Goal: Task Accomplishment & Management: Manage account settings

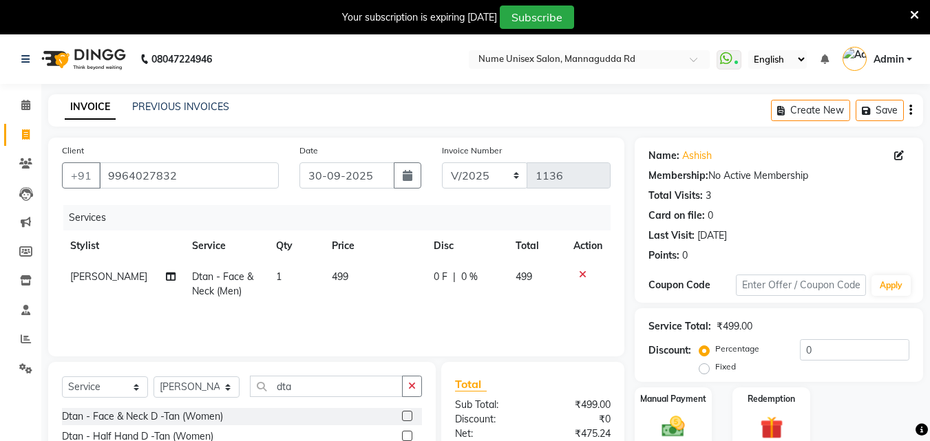
select select "service"
select select "83772"
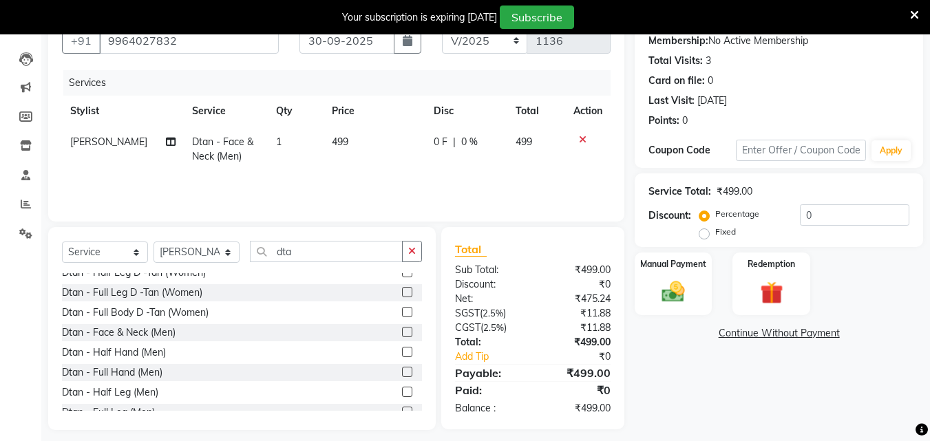
scroll to position [145, 0]
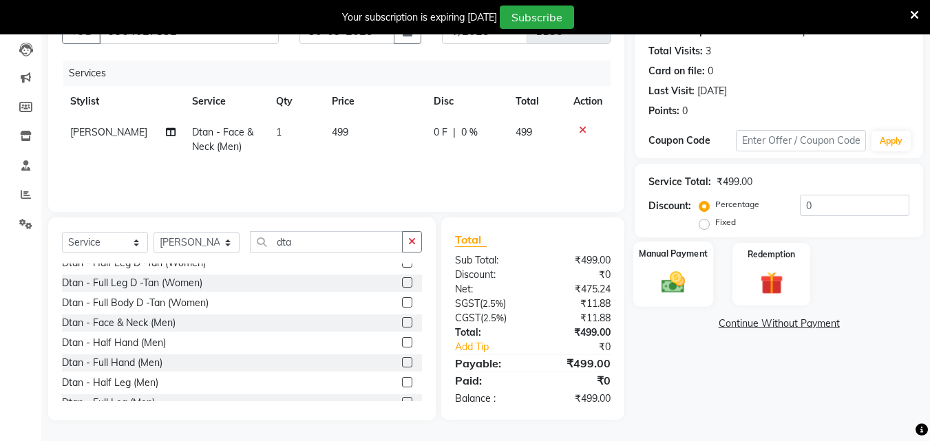
click at [694, 263] on div "Manual Payment" at bounding box center [673, 274] width 81 height 65
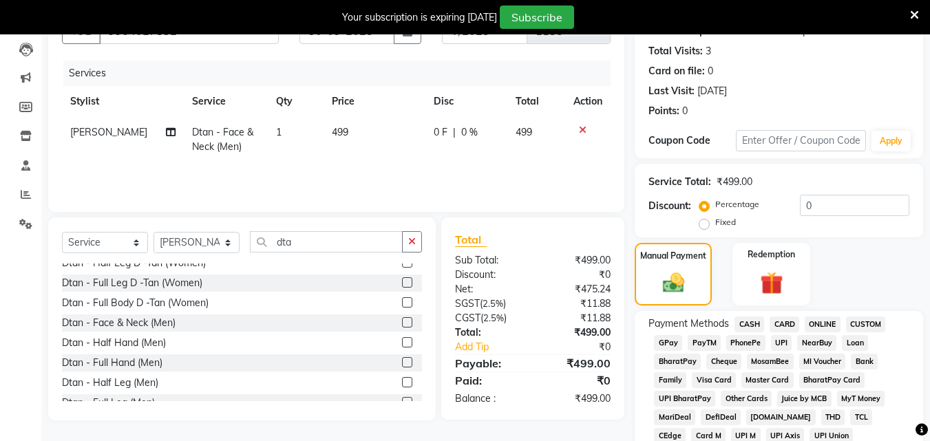
click at [779, 343] on span "UPI" at bounding box center [781, 343] width 21 height 16
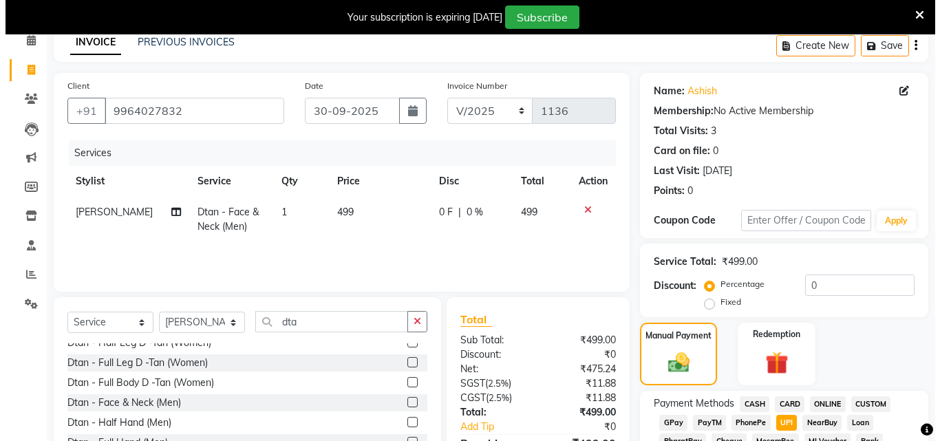
scroll to position [0, 0]
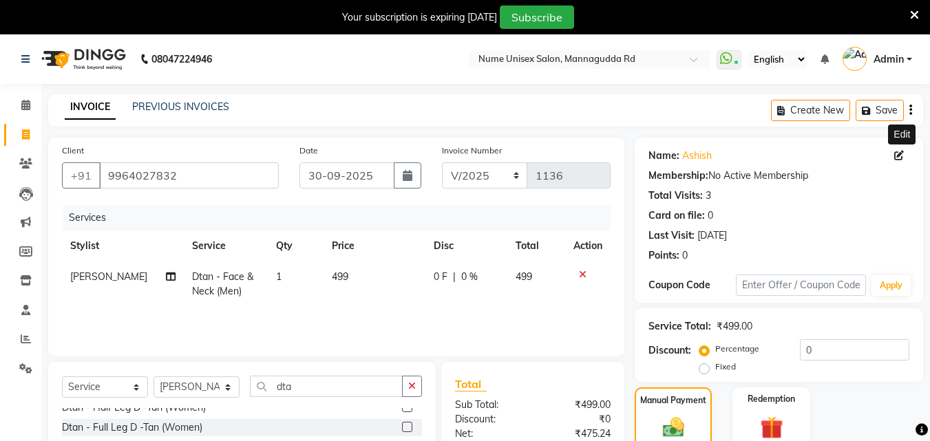
click at [900, 157] on icon at bounding box center [899, 156] width 10 height 10
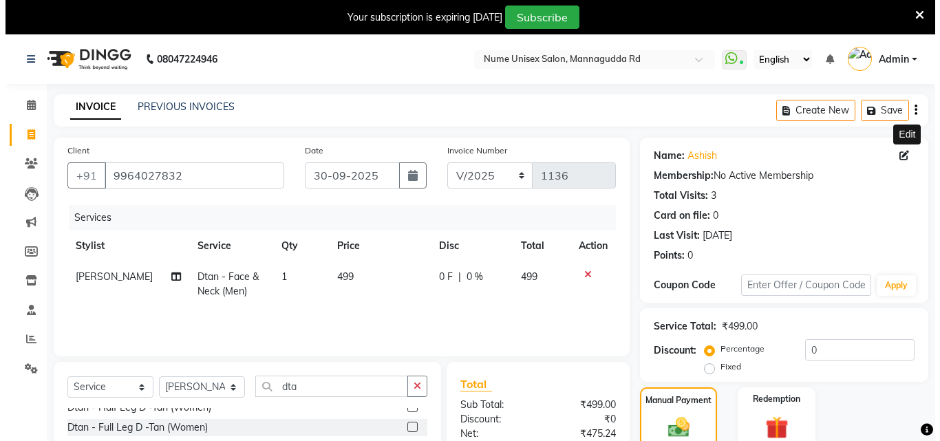
select select "[DEMOGRAPHIC_DATA]"
select select "48902"
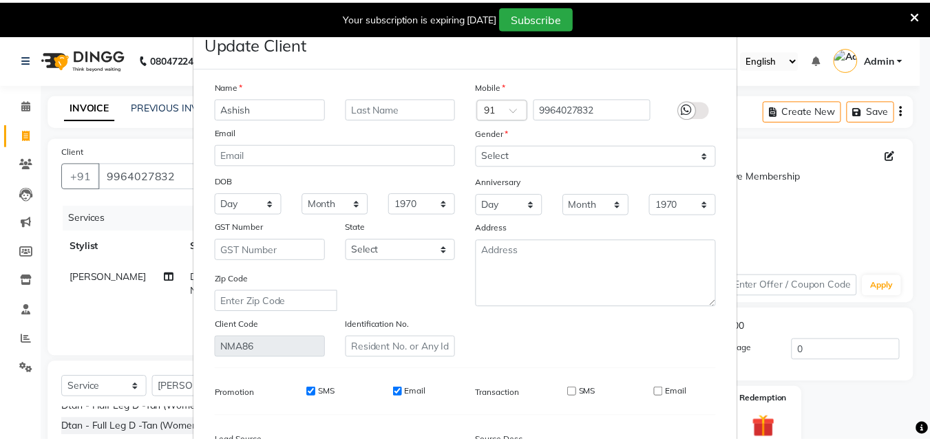
scroll to position [169, 0]
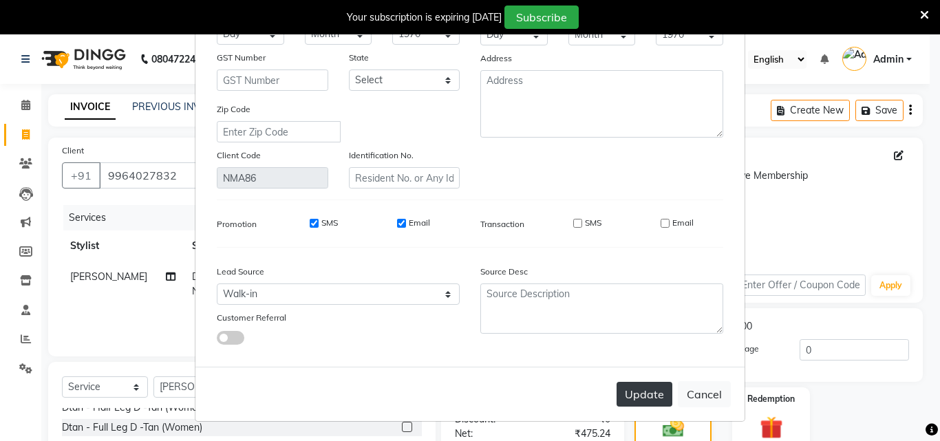
click at [636, 395] on button "Update" at bounding box center [645, 394] width 56 height 25
select select
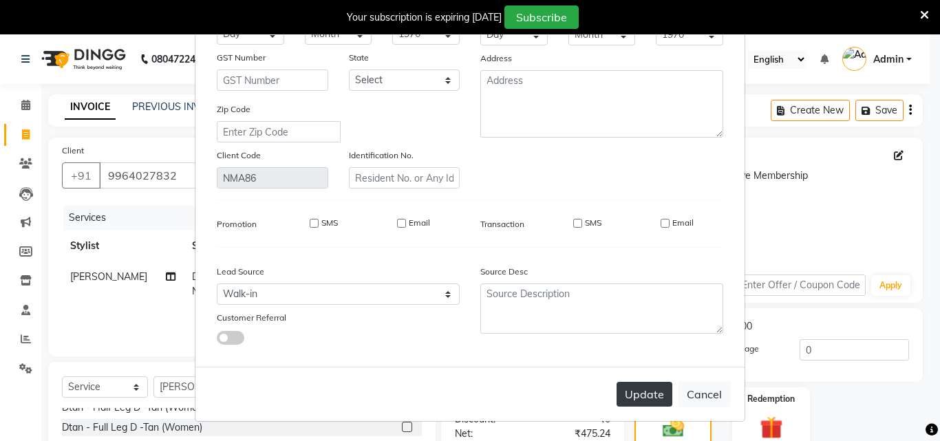
select select
checkbox input "false"
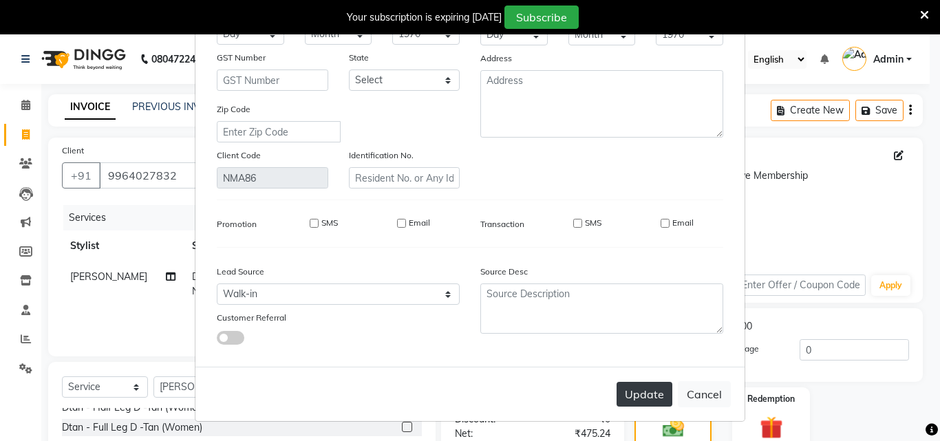
checkbox input "false"
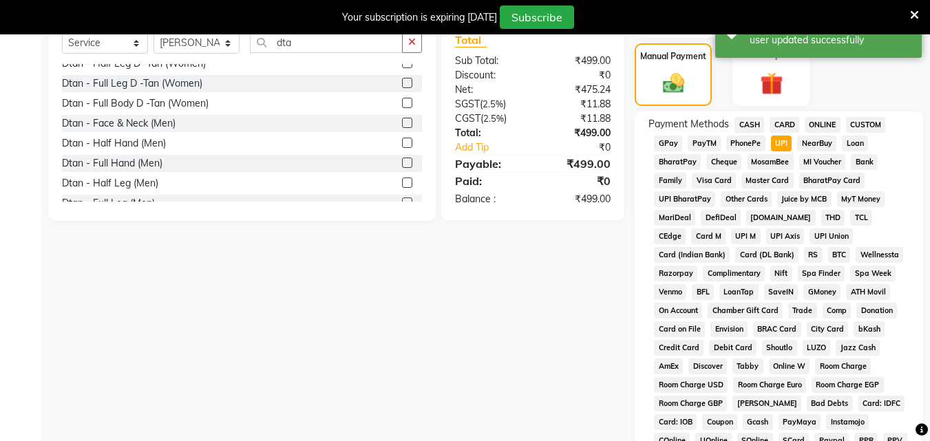
scroll to position [619, 0]
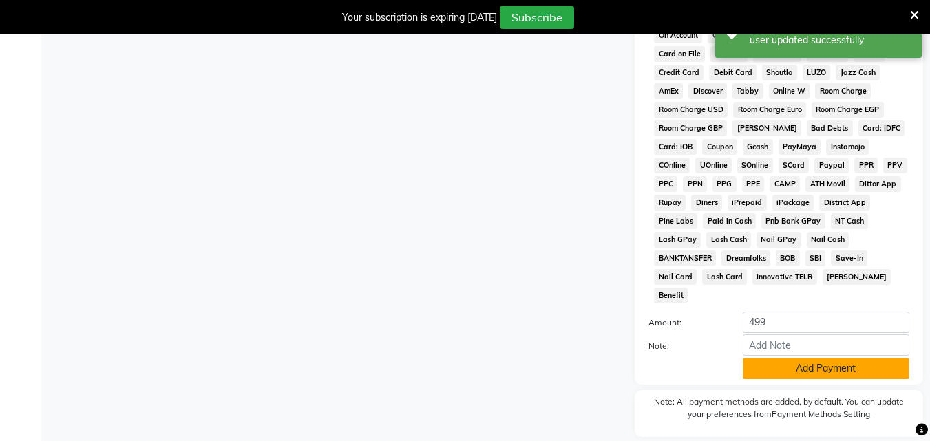
click at [786, 358] on button "Add Payment" at bounding box center [825, 368] width 167 height 21
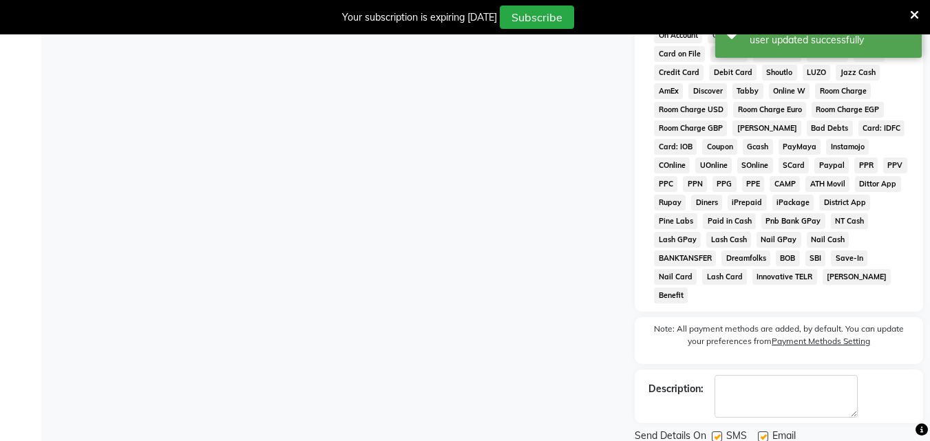
click at [719, 431] on label at bounding box center [716, 436] width 10 height 10
click at [719, 433] on input "checkbox" at bounding box center [715, 437] width 9 height 9
checkbox input "false"
click at [762, 431] on label at bounding box center [763, 436] width 10 height 10
click at [762, 433] on input "checkbox" at bounding box center [762, 437] width 9 height 9
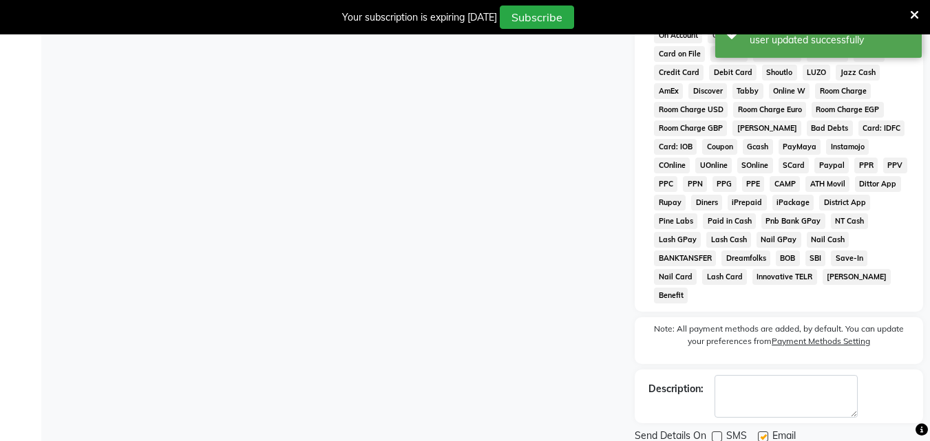
checkbox input "false"
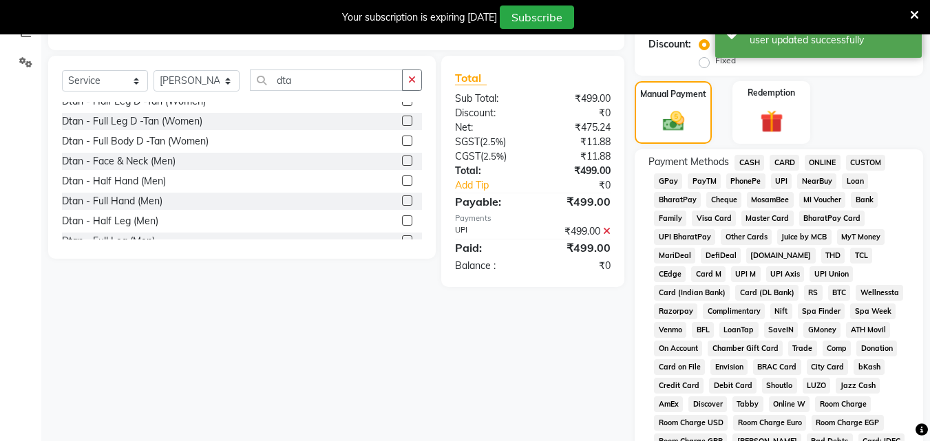
scroll to position [650, 0]
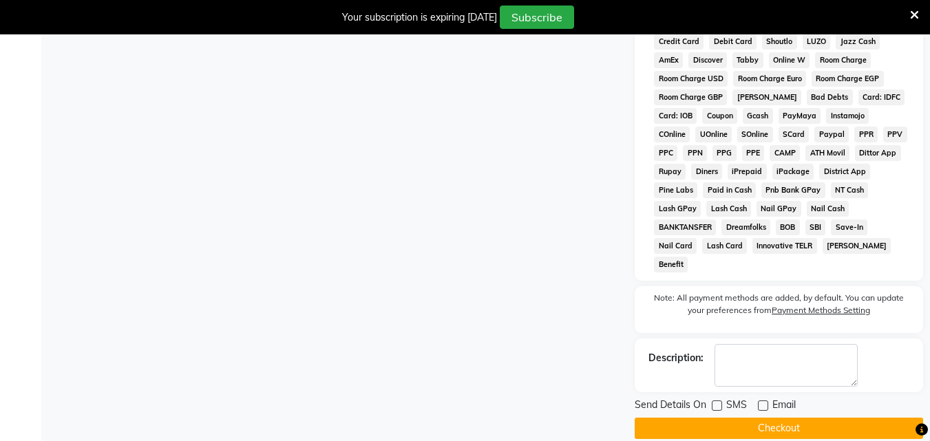
click at [776, 418] on button "Checkout" at bounding box center [778, 428] width 288 height 21
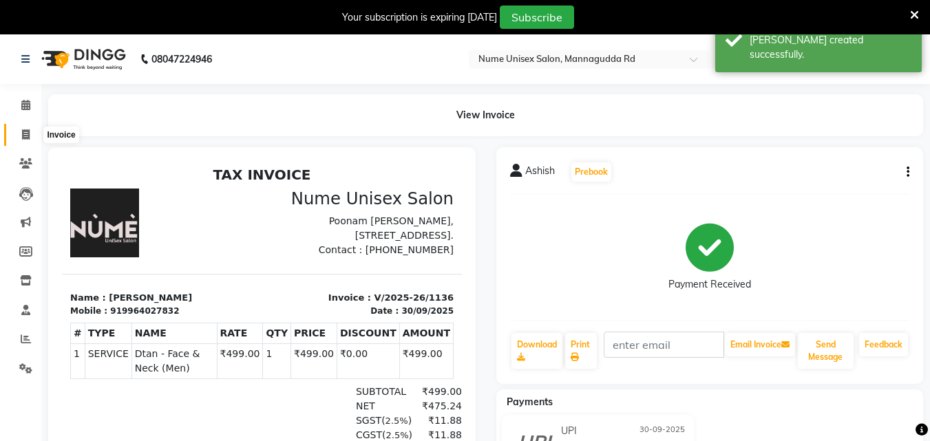
click at [16, 142] on span at bounding box center [26, 135] width 24 height 16
select select "7047"
select select "service"
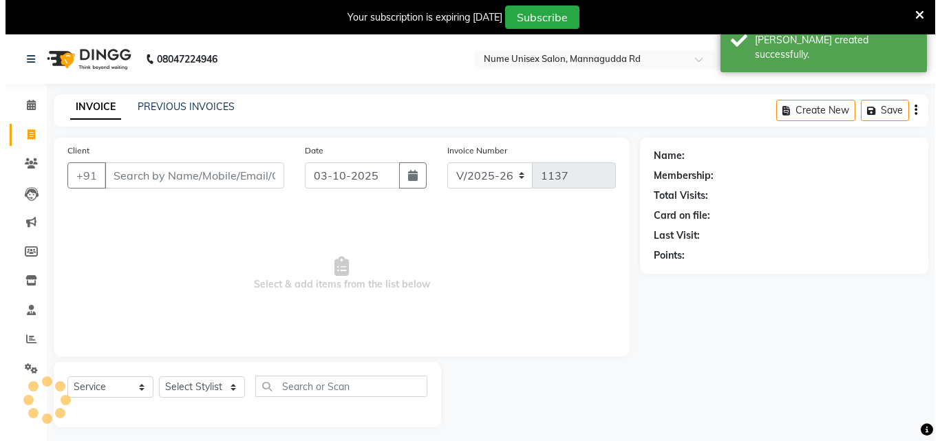
scroll to position [34, 0]
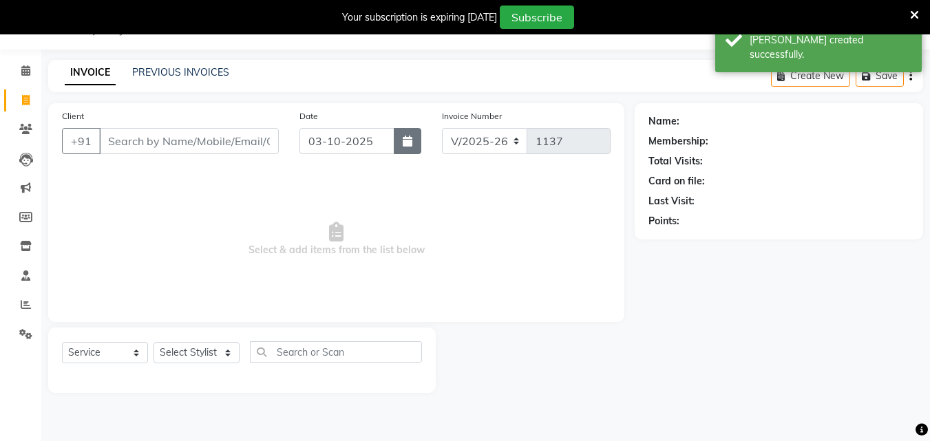
click at [409, 147] on button "button" at bounding box center [408, 141] width 28 height 26
select select "10"
select select "2025"
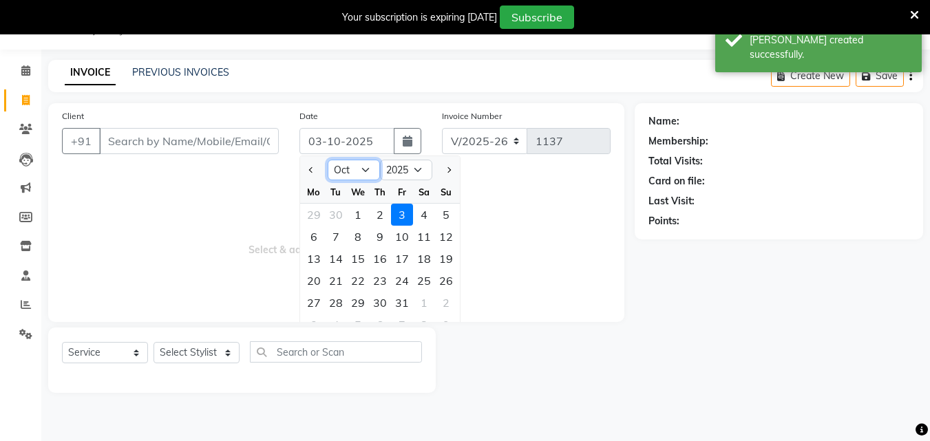
click at [365, 174] on select "Jan Feb Mar Apr May Jun [DATE] Aug Sep Oct Nov Dec" at bounding box center [354, 170] width 52 height 21
select select "9"
click at [328, 160] on select "Jan Feb Mar Apr May Jun [DATE] Aug Sep Oct Nov Dec" at bounding box center [354, 170] width 52 height 21
click at [342, 297] on div "30" at bounding box center [336, 303] width 22 height 22
type input "30-09-2025"
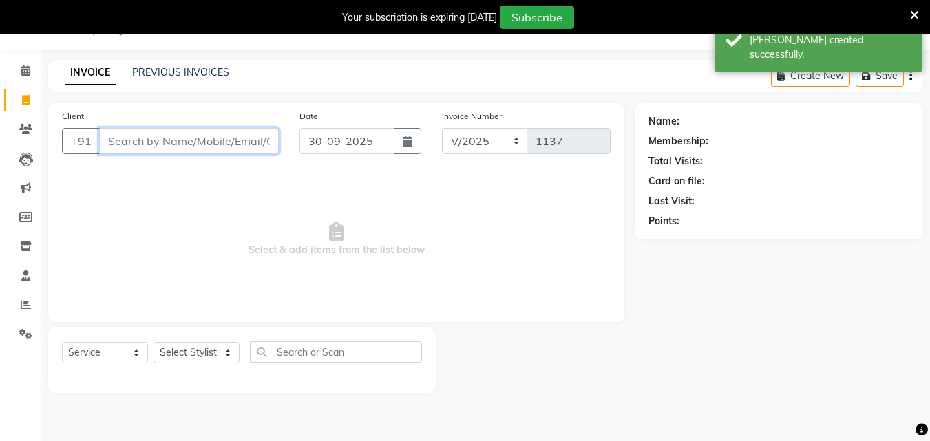
click at [213, 141] on input "Client" at bounding box center [189, 141] width 180 height 26
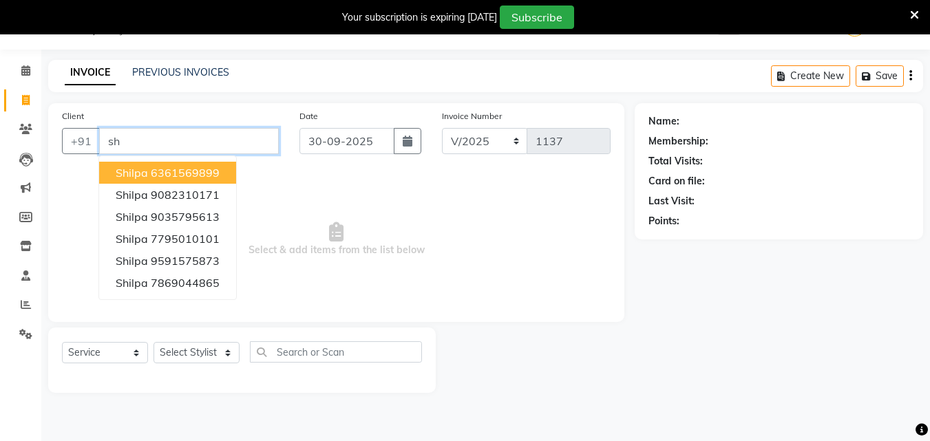
type input "s"
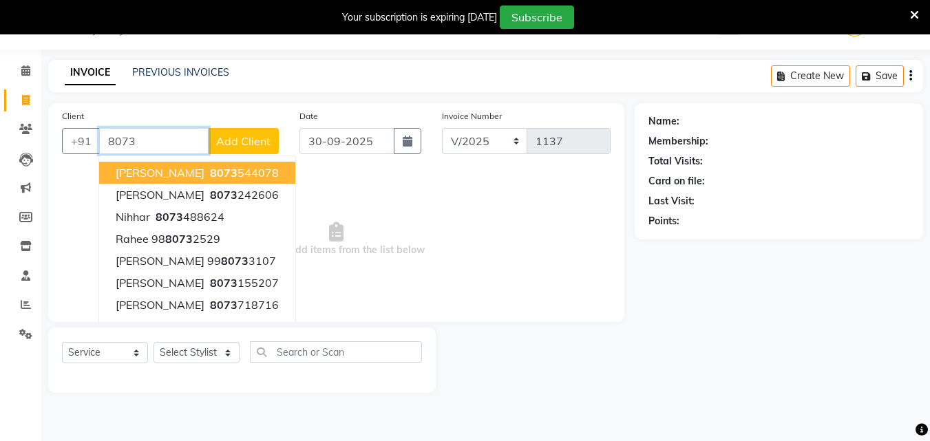
click at [164, 138] on input "8073" at bounding box center [153, 141] width 109 height 26
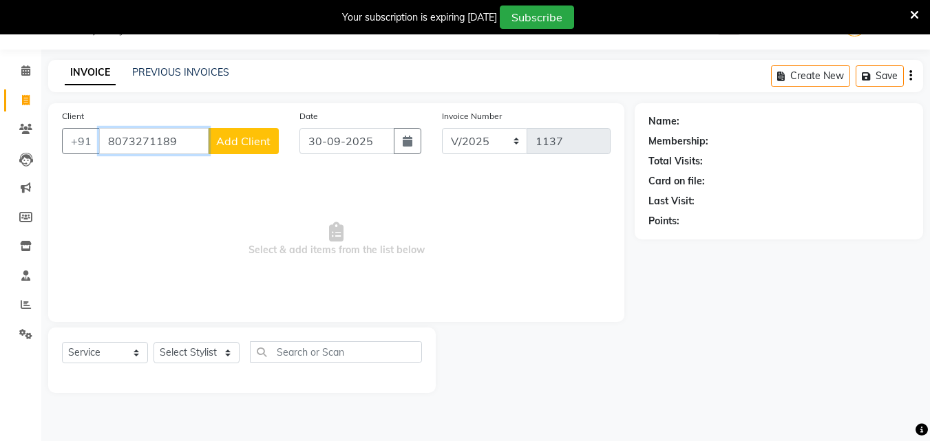
type input "8073271189"
click at [228, 143] on span "Add Client" at bounding box center [243, 141] width 54 height 14
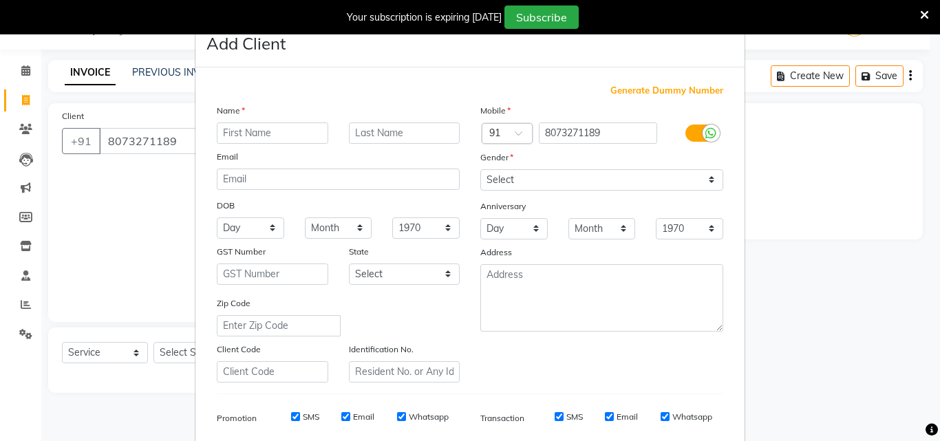
drag, startPoint x: 228, startPoint y: 143, endPoint x: 171, endPoint y: 148, distance: 57.3
click at [171, 148] on ngb-modal-window "Add Client Generate Dummy Number Name Email DOB Day 01 02 03 04 05 06 07 08 09 …" at bounding box center [470, 220] width 940 height 441
click at [233, 140] on input "text" at bounding box center [272, 132] width 111 height 21
type input "[PERSON_NAME]"
click at [703, 127] on div at bounding box center [711, 133] width 17 height 17
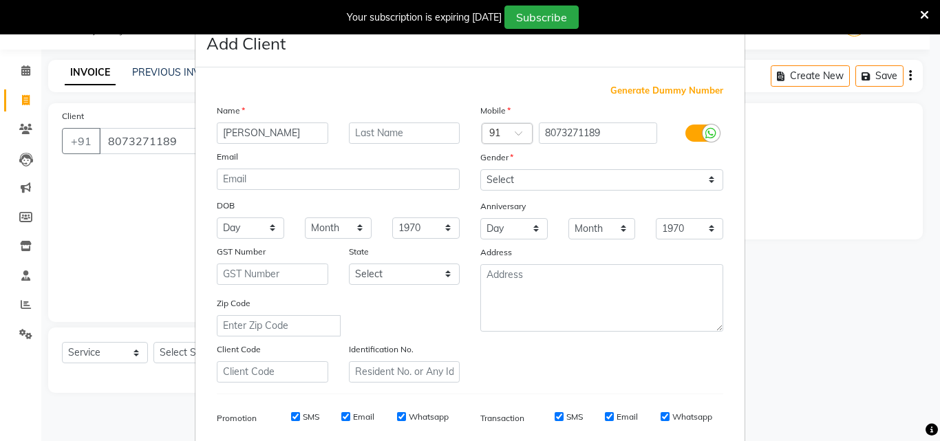
click at [0, 0] on input "checkbox" at bounding box center [0, 0] width 0 height 0
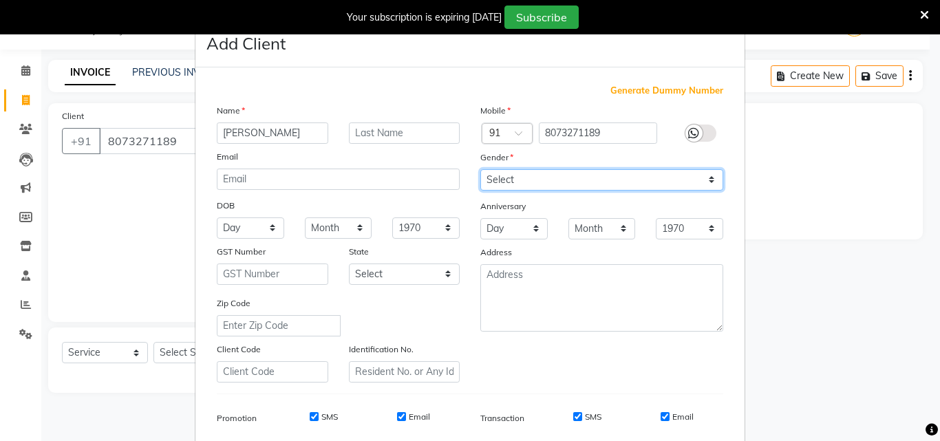
click at [597, 173] on select "Select [DEMOGRAPHIC_DATA] [DEMOGRAPHIC_DATA] Other Prefer Not To Say" at bounding box center [601, 179] width 243 height 21
select select "[DEMOGRAPHIC_DATA]"
click at [480, 169] on select "Select [DEMOGRAPHIC_DATA] [DEMOGRAPHIC_DATA] Other Prefer Not To Say" at bounding box center [601, 179] width 243 height 21
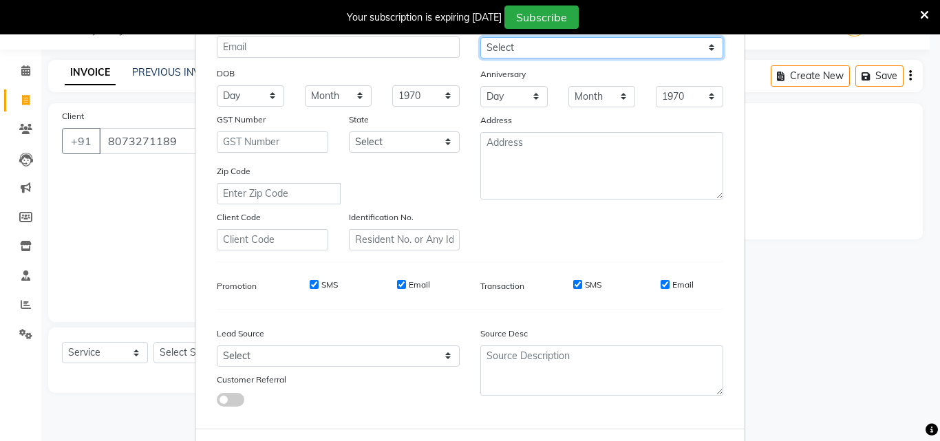
scroll to position [138, 0]
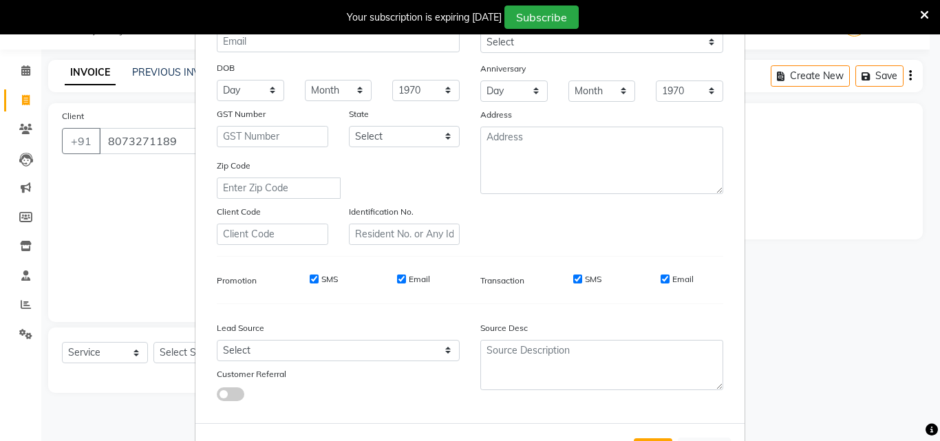
click at [574, 281] on input "SMS" at bounding box center [577, 279] width 9 height 9
checkbox input "false"
click at [661, 284] on div "Email" at bounding box center [677, 279] width 33 height 12
click at [661, 282] on input "Email" at bounding box center [665, 279] width 9 height 9
checkbox input "false"
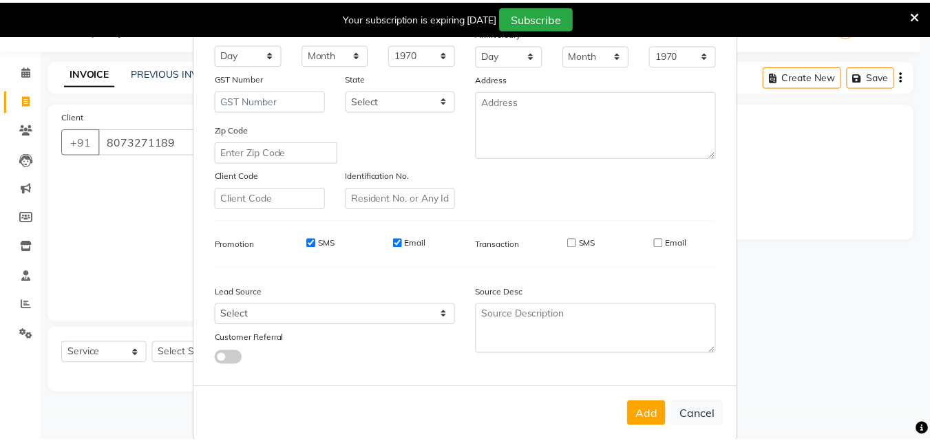
scroll to position [194, 0]
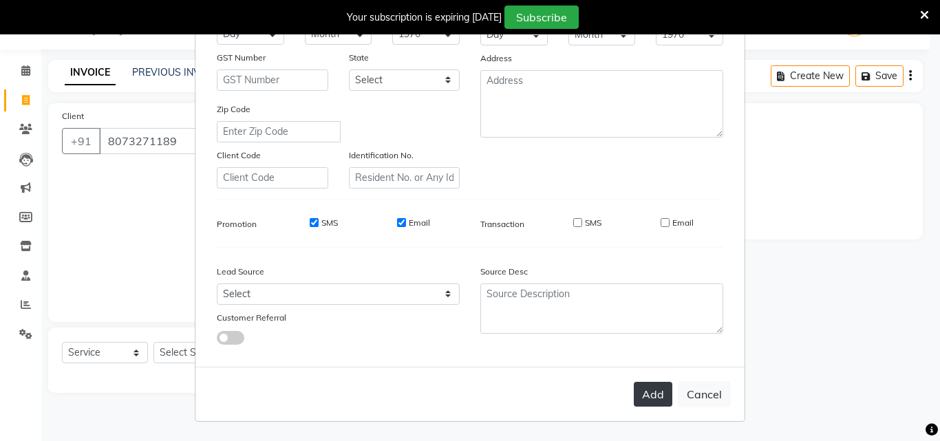
click at [654, 393] on button "Add" at bounding box center [653, 394] width 39 height 25
select select
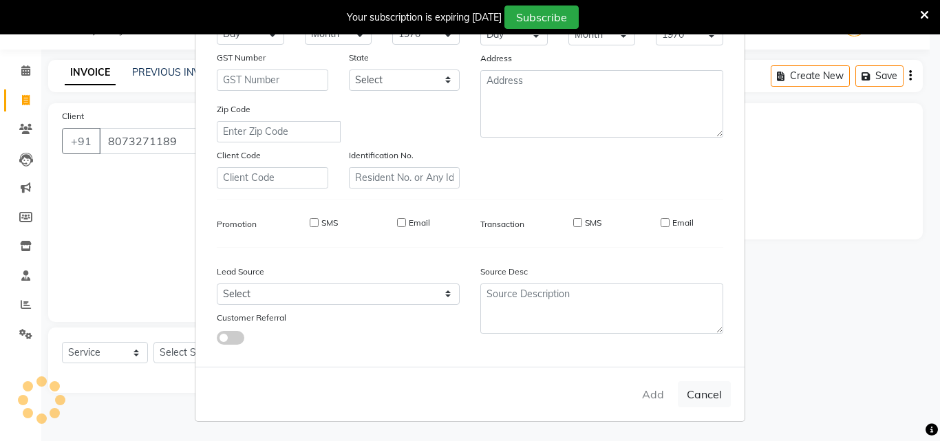
select select
checkbox input "false"
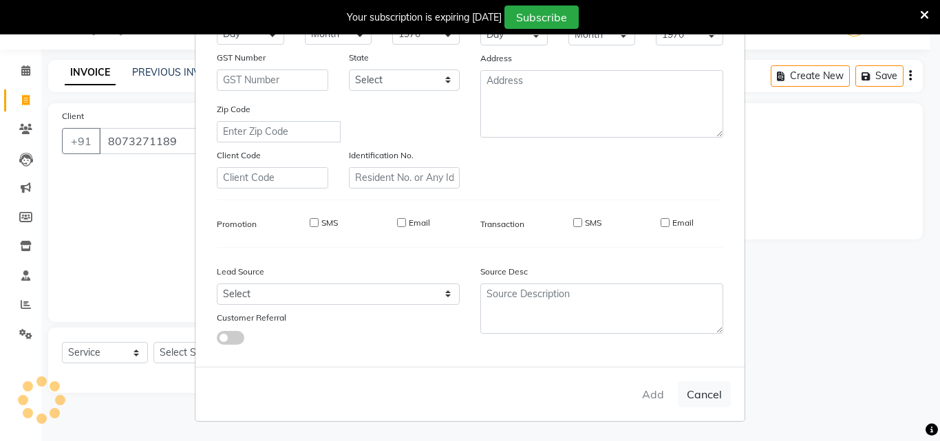
checkbox input "false"
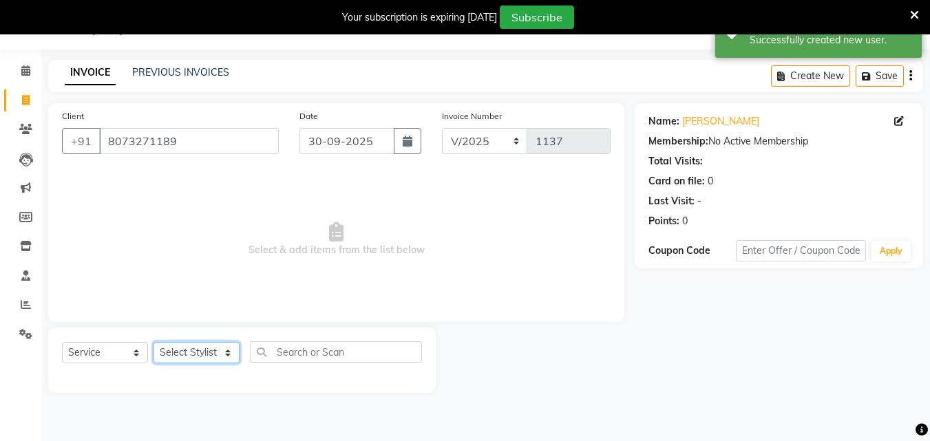
click at [191, 346] on select "Select Stylist Admin [PERSON_NAME] [PERSON_NAME] S [PERSON_NAME] Mohd [PERSON_N…" at bounding box center [196, 352] width 86 height 21
select select "70403"
click at [153, 342] on select "Select Stylist Admin [PERSON_NAME] [PERSON_NAME] S [PERSON_NAME] Mohd [PERSON_N…" at bounding box center [196, 352] width 86 height 21
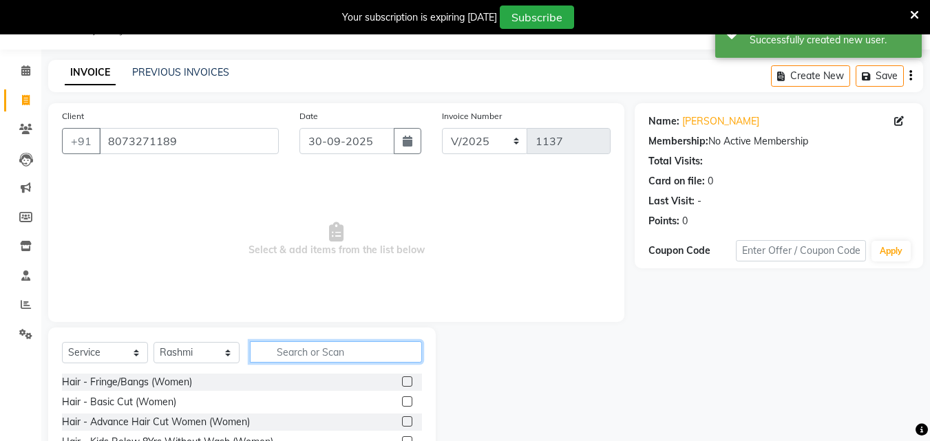
click at [308, 343] on input "text" at bounding box center [336, 351] width 172 height 21
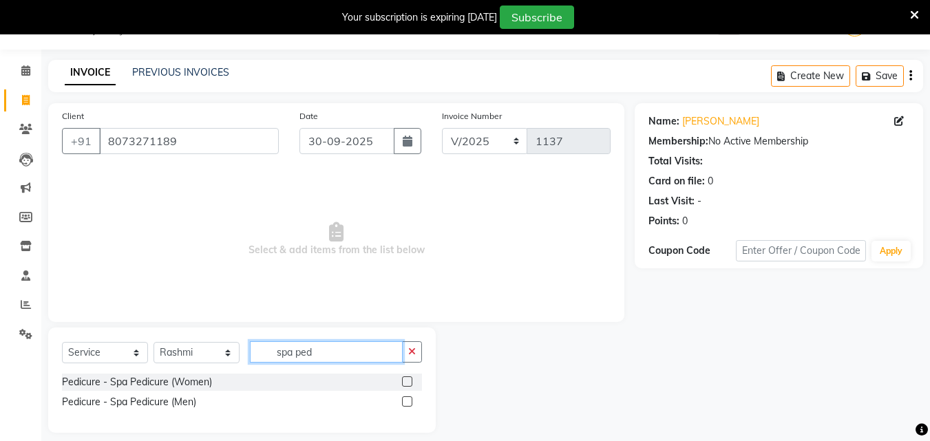
type input "spa ped"
click at [411, 380] on label at bounding box center [407, 381] width 10 height 10
click at [411, 380] on input "checkbox" at bounding box center [406, 382] width 9 height 9
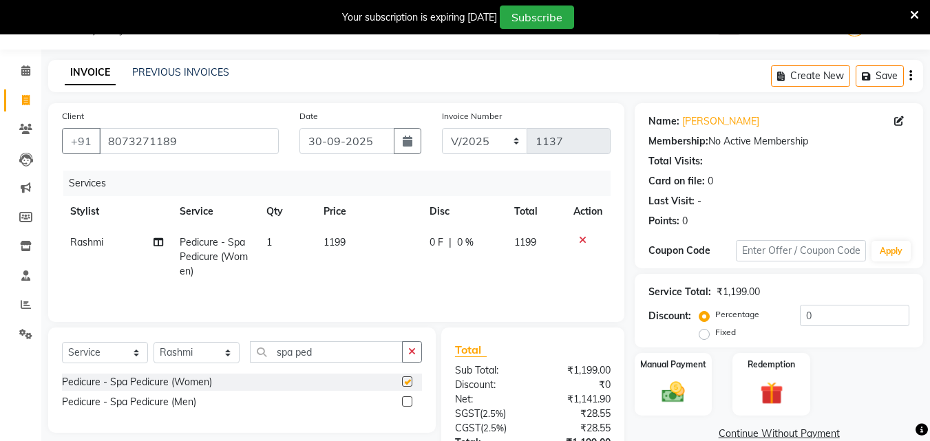
checkbox input "false"
drag, startPoint x: 330, startPoint y: 358, endPoint x: 217, endPoint y: 359, distance: 112.9
click at [217, 359] on div "Select Service Product Membership Package Voucher Prepaid Gift Card Select Styl…" at bounding box center [242, 357] width 360 height 32
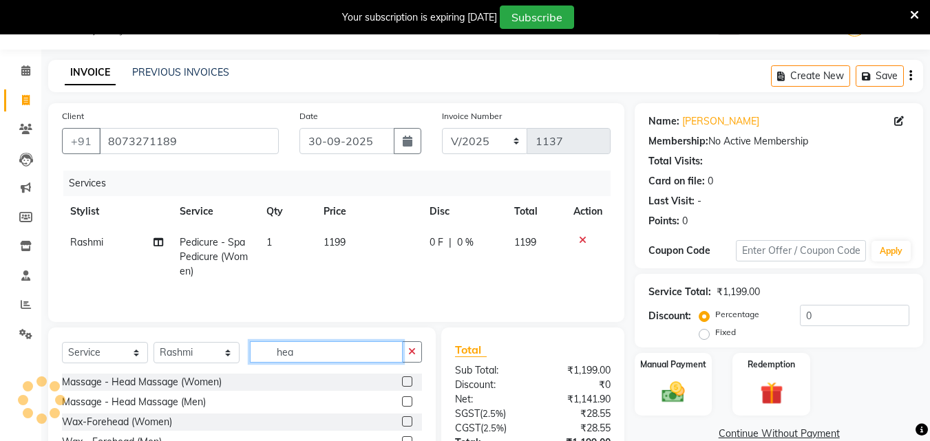
type input "hea"
click at [407, 379] on label at bounding box center [407, 381] width 10 height 10
click at [407, 379] on input "checkbox" at bounding box center [406, 382] width 9 height 9
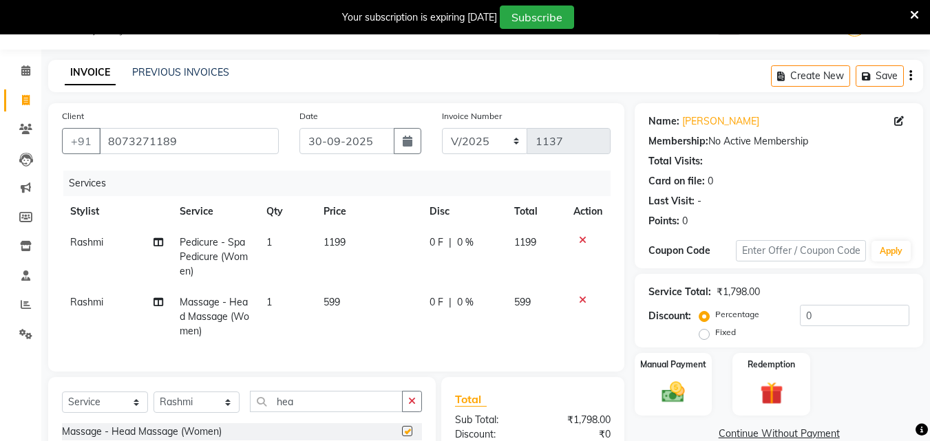
checkbox input "false"
click at [363, 302] on td "599" at bounding box center [368, 317] width 106 height 60
select select "70403"
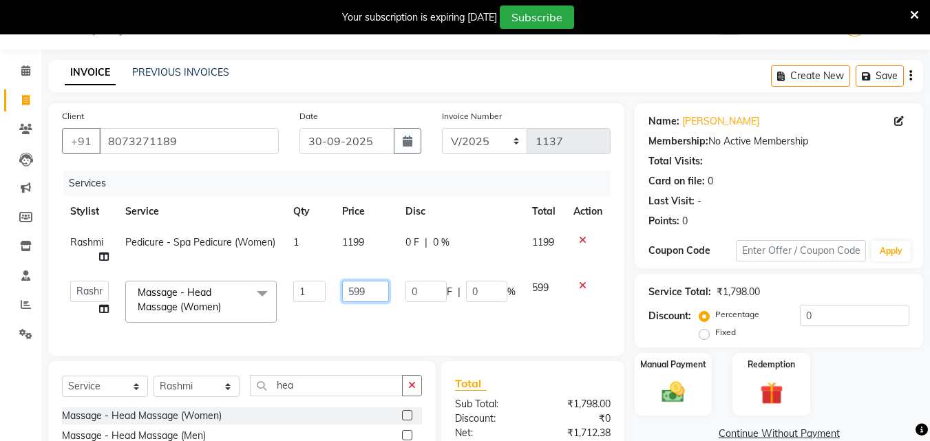
drag, startPoint x: 365, startPoint y: 294, endPoint x: 327, endPoint y: 293, distance: 38.5
click at [327, 296] on tr "Admin [PERSON_NAME] [PERSON_NAME] S [PERSON_NAME] [PERSON_NAME] [PERSON_NAME] S…" at bounding box center [336, 301] width 548 height 58
type input "800"
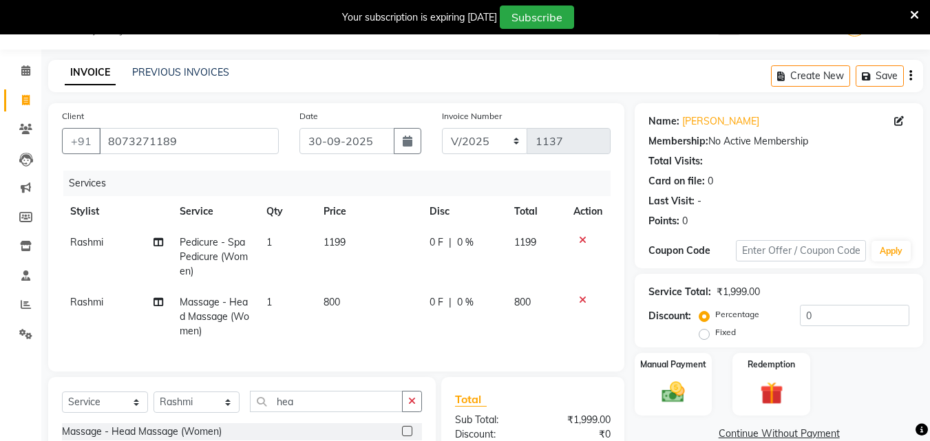
click at [654, 336] on div "Discount: Percentage Fixed 0" at bounding box center [778, 323] width 261 height 37
click at [695, 378] on div "Manual Payment" at bounding box center [673, 384] width 81 height 65
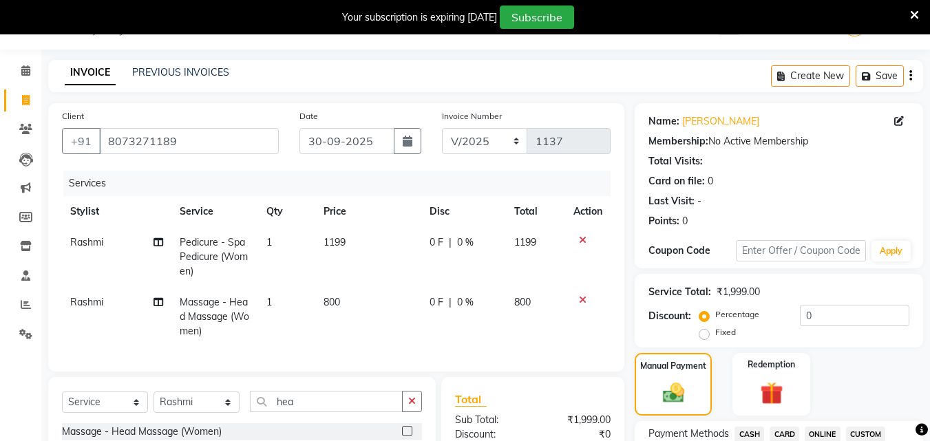
scroll to position [241, 0]
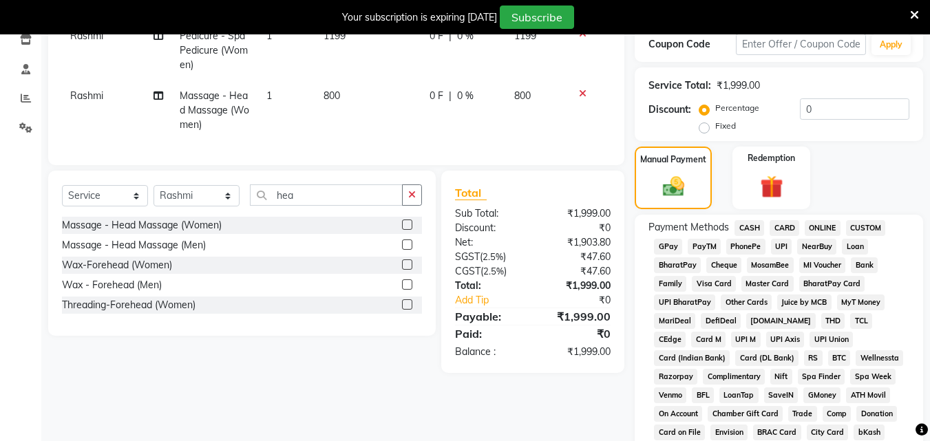
click at [784, 228] on span "CARD" at bounding box center [784, 228] width 30 height 16
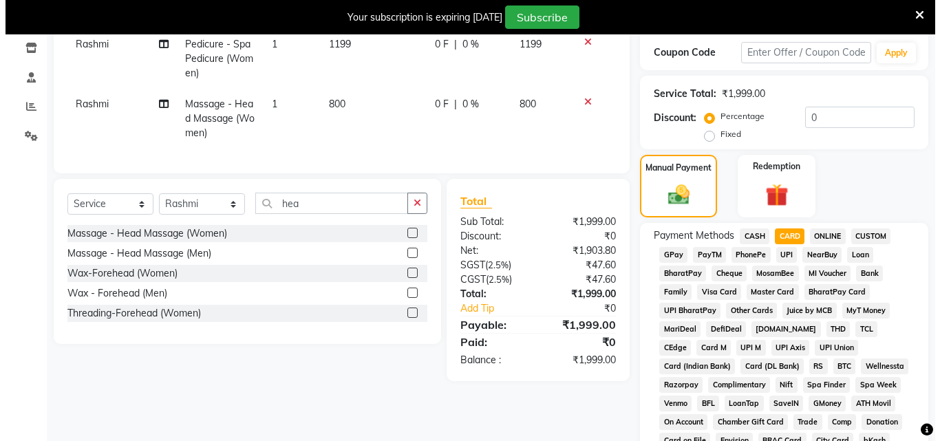
scroll to position [34, 0]
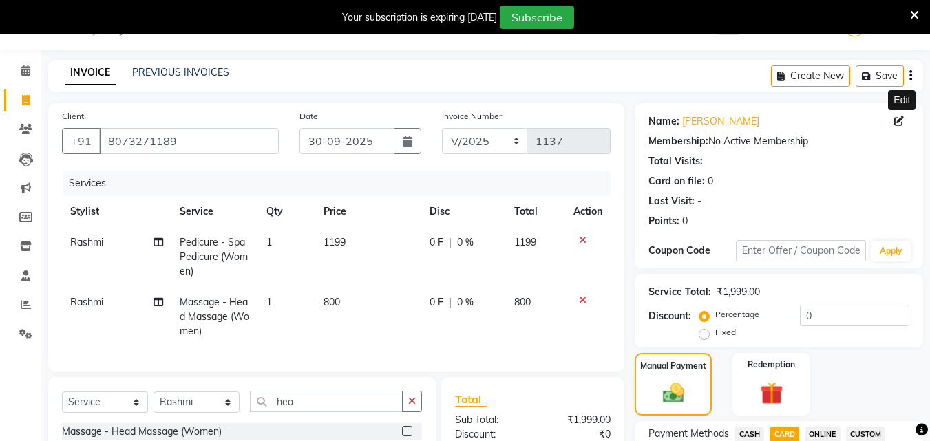
click at [900, 122] on icon at bounding box center [899, 121] width 10 height 10
select select "[DEMOGRAPHIC_DATA]"
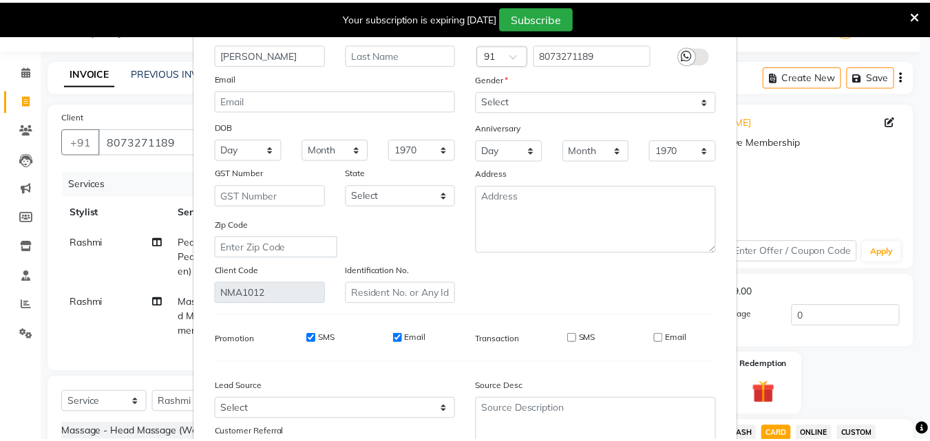
scroll to position [169, 0]
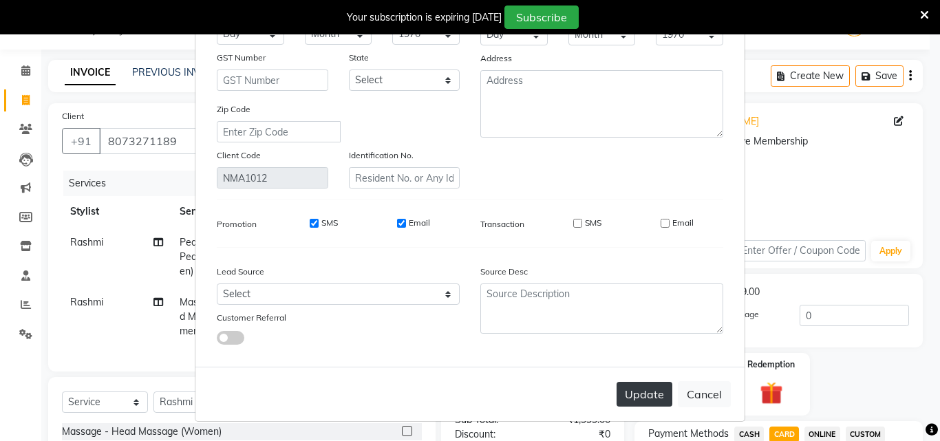
click at [649, 398] on button "Update" at bounding box center [645, 394] width 56 height 25
select select
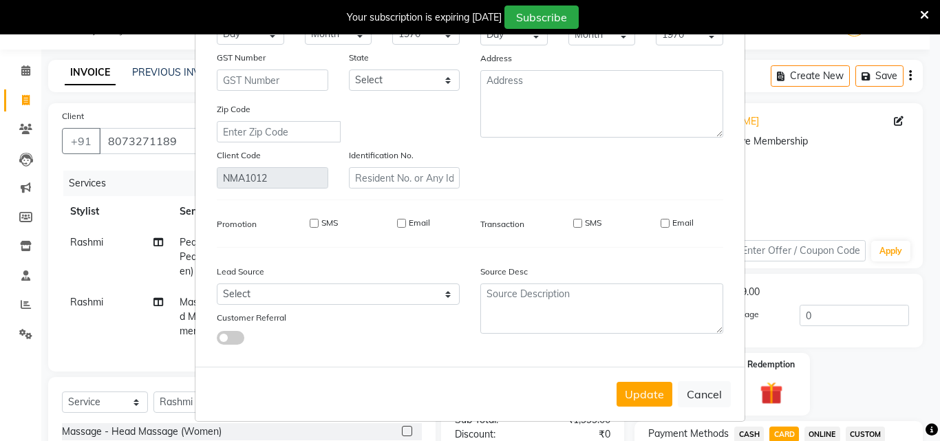
select select
checkbox input "false"
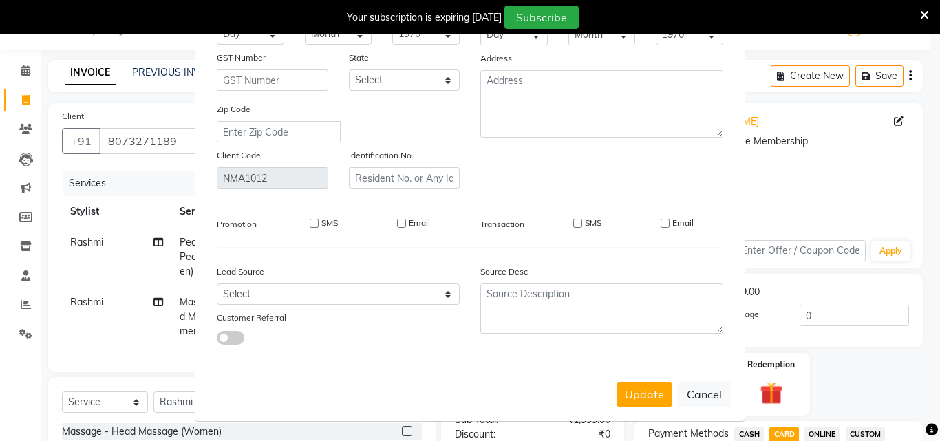
checkbox input "false"
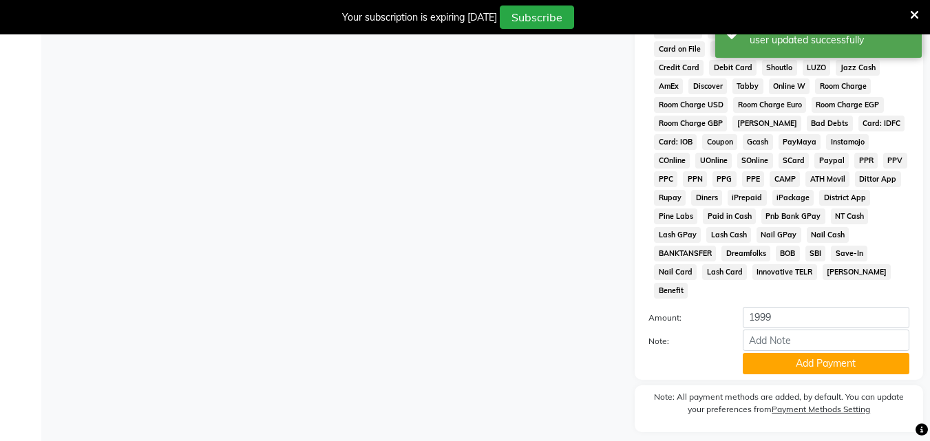
scroll to position [645, 0]
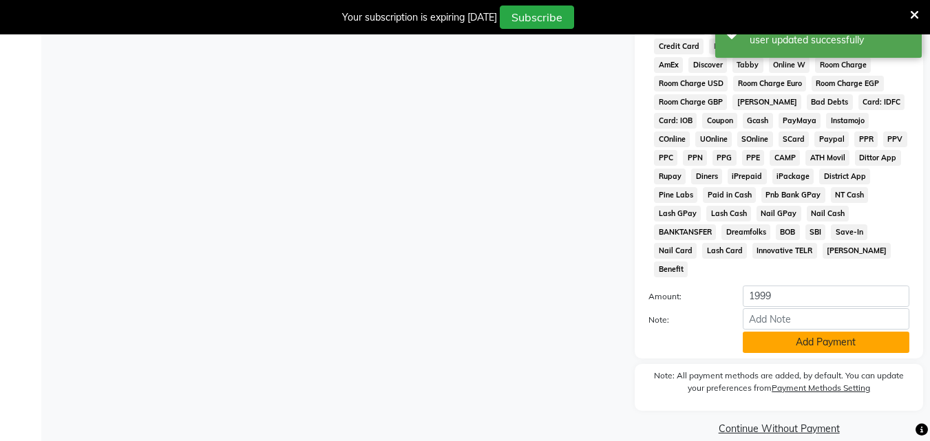
click at [813, 332] on button "Add Payment" at bounding box center [825, 342] width 167 height 21
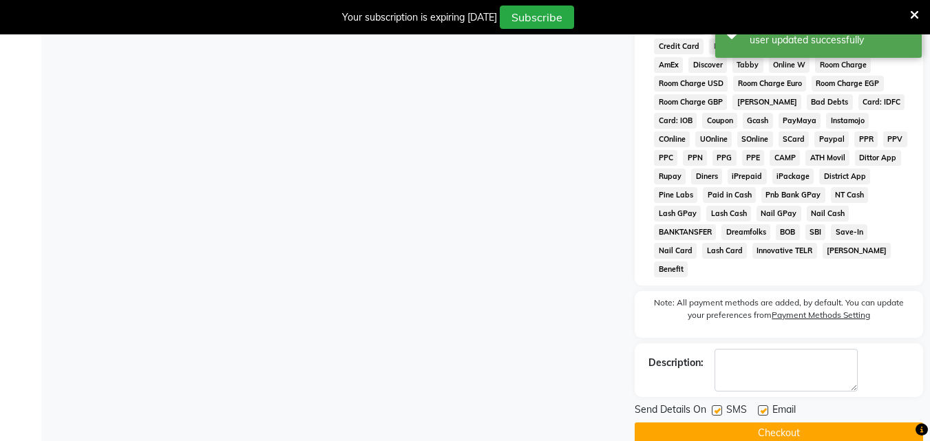
click at [716, 405] on label at bounding box center [716, 410] width 10 height 10
click at [716, 407] on input "checkbox" at bounding box center [715, 411] width 9 height 9
checkbox input "false"
click at [764, 405] on label at bounding box center [763, 410] width 10 height 10
click at [764, 407] on input "checkbox" at bounding box center [762, 411] width 9 height 9
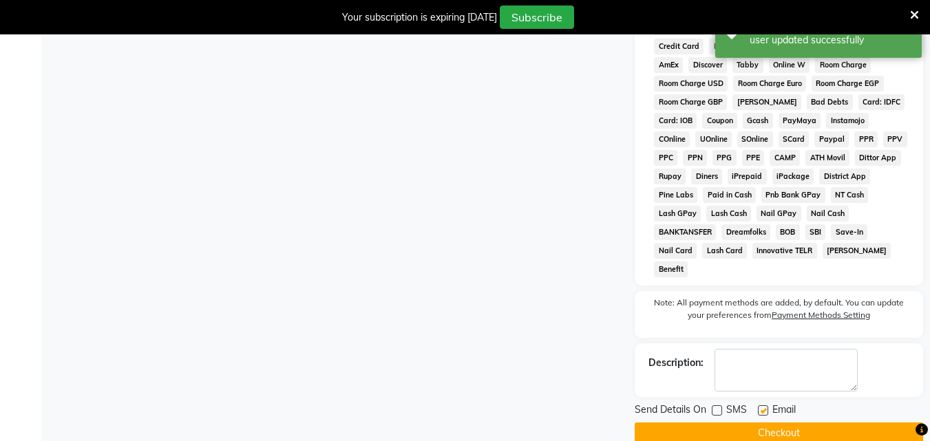
checkbox input "false"
click at [762, 422] on button "Checkout" at bounding box center [778, 432] width 288 height 21
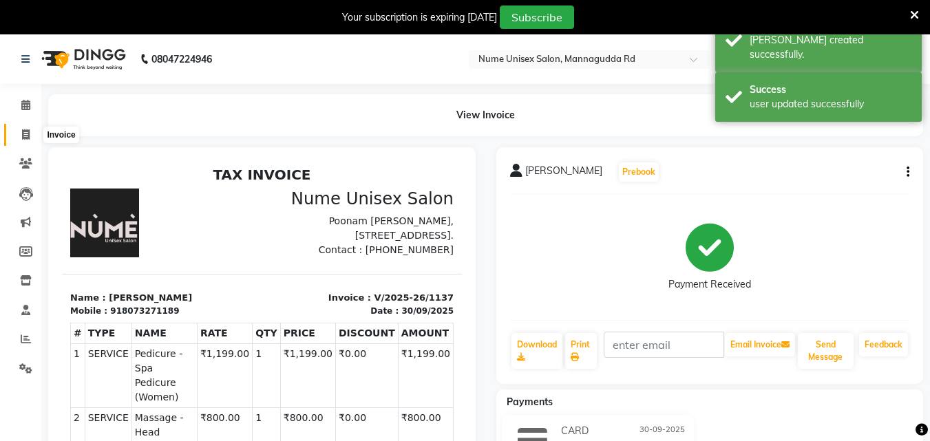
click at [26, 136] on icon at bounding box center [26, 134] width 8 height 10
select select "7047"
select select "service"
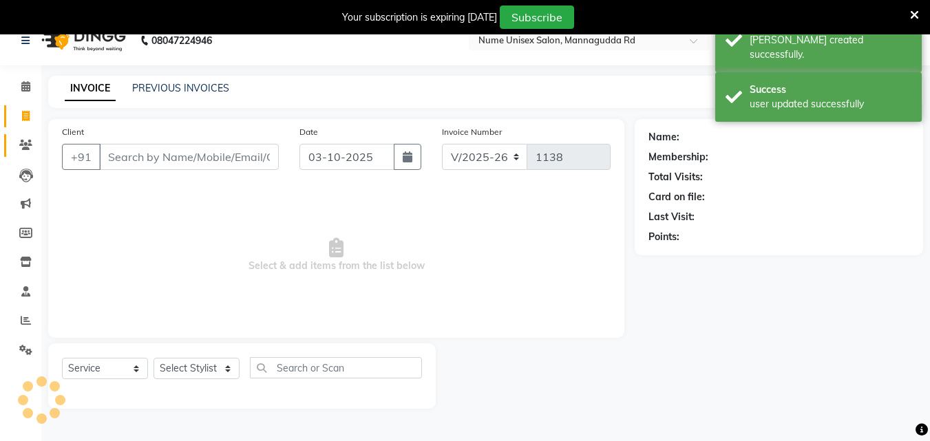
scroll to position [34, 0]
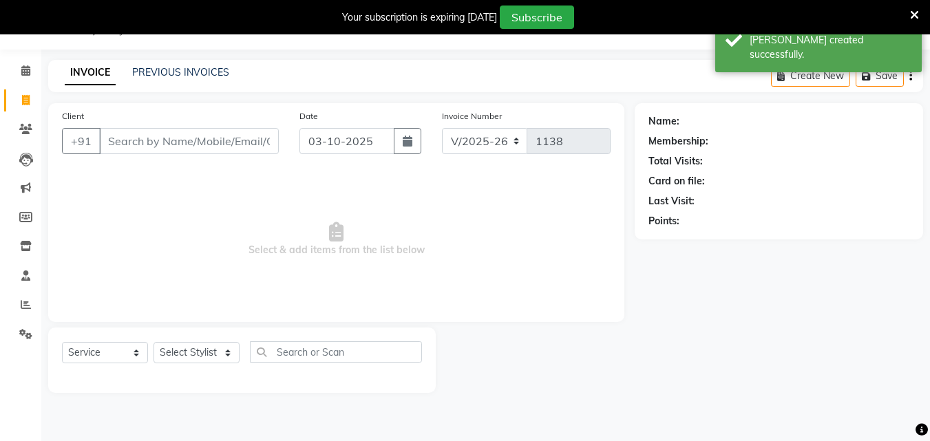
click at [228, 138] on input "Client" at bounding box center [189, 141] width 180 height 26
click at [394, 148] on div "03-10-2025" at bounding box center [360, 141] width 122 height 26
click at [403, 148] on button "button" at bounding box center [408, 141] width 28 height 26
select select "10"
select select "2025"
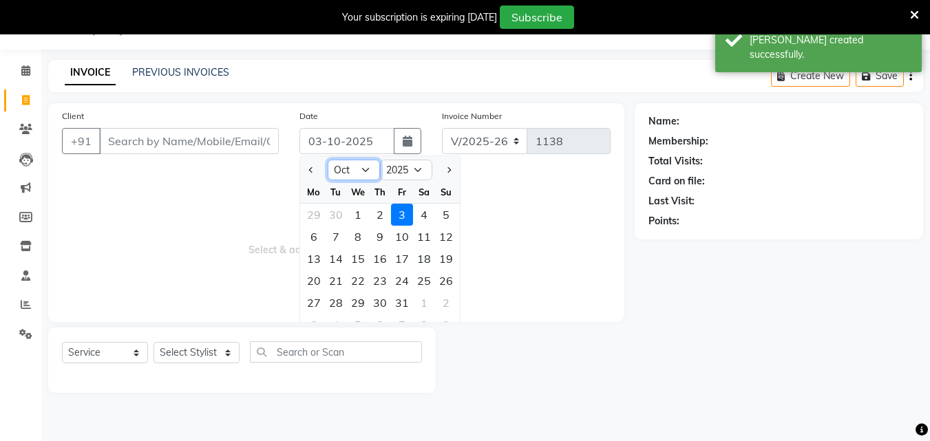
click at [362, 178] on select "Jan Feb Mar Apr May Jun [DATE] Aug Sep Oct Nov Dec" at bounding box center [354, 170] width 52 height 21
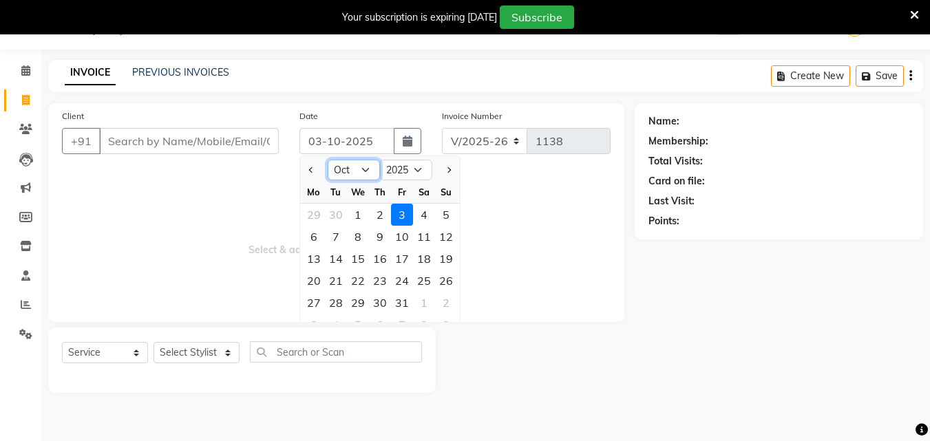
select select "9"
click at [328, 160] on select "Jan Feb Mar Apr May Jun [DATE] Aug Sep Oct Nov Dec" at bounding box center [354, 170] width 52 height 21
click at [336, 308] on div "30" at bounding box center [336, 303] width 22 height 22
type input "30-09-2025"
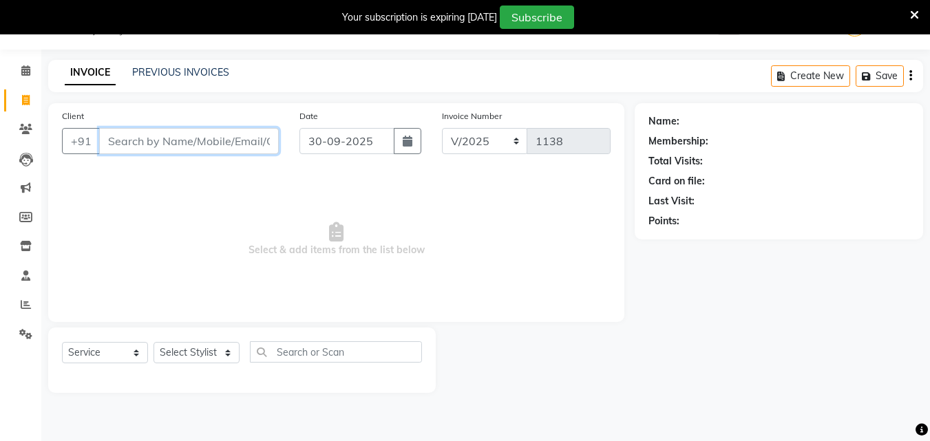
click at [214, 144] on input "Client" at bounding box center [189, 141] width 180 height 26
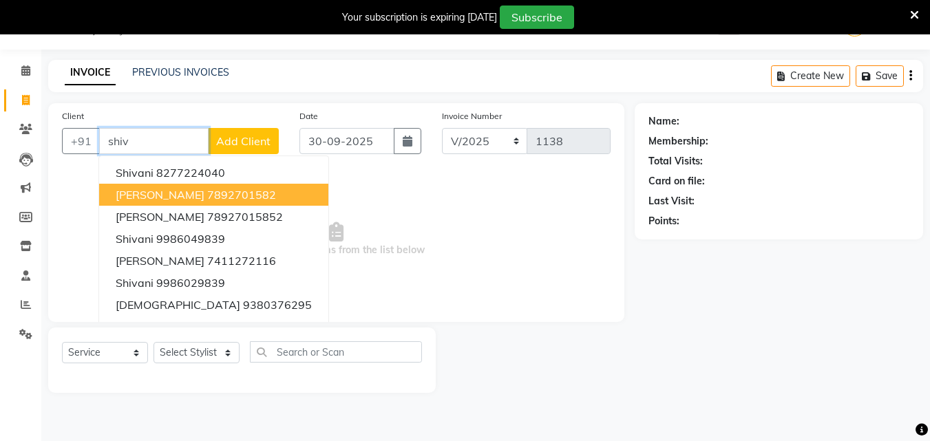
click at [204, 191] on span "[PERSON_NAME]" at bounding box center [160, 195] width 89 height 14
type input "7892701582"
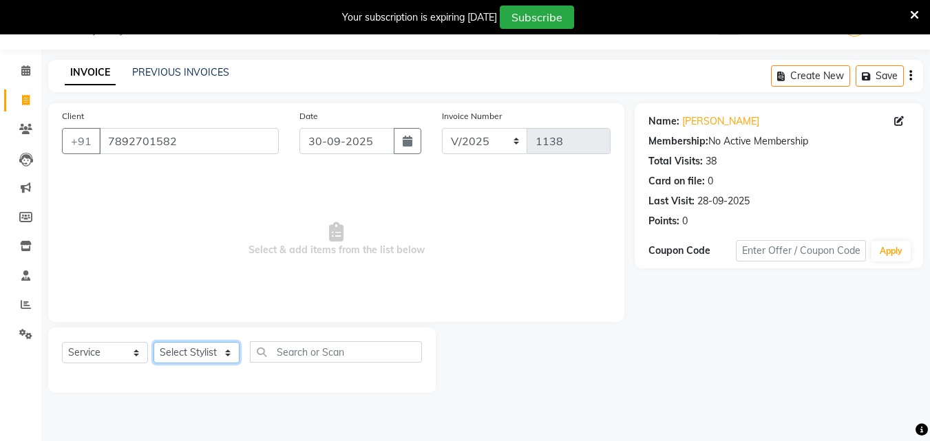
click at [201, 352] on select "Select Stylist Admin [PERSON_NAME] [PERSON_NAME] S [PERSON_NAME] Mohd [PERSON_N…" at bounding box center [196, 352] width 86 height 21
select select "61524"
click at [153, 342] on select "Select Stylist Admin [PERSON_NAME] [PERSON_NAME] S [PERSON_NAME] Mohd [PERSON_N…" at bounding box center [196, 352] width 86 height 21
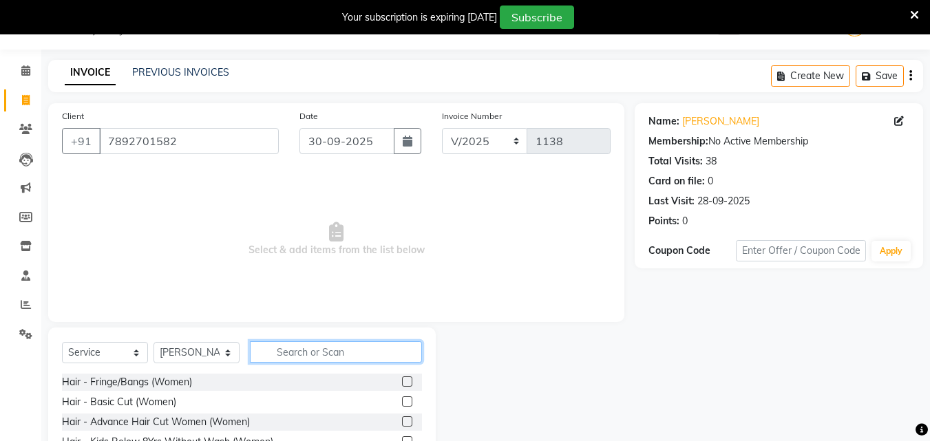
click at [311, 343] on input "text" at bounding box center [336, 351] width 172 height 21
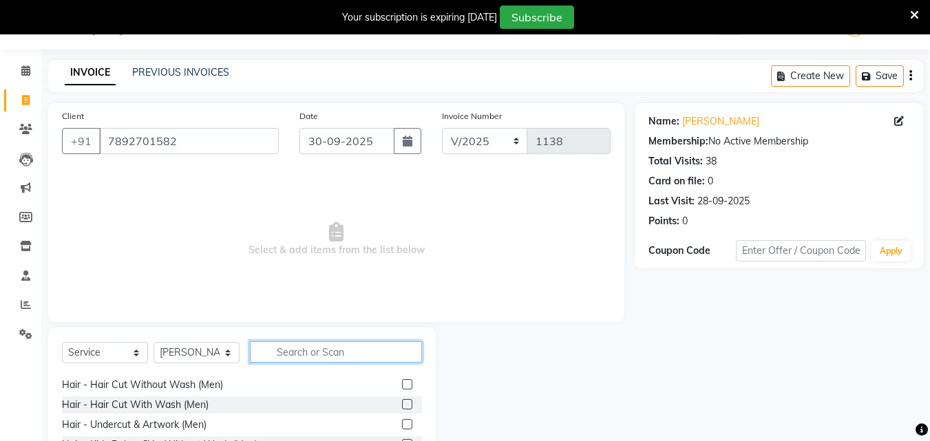
scroll to position [138, 0]
click at [402, 387] on label at bounding box center [407, 383] width 10 height 10
click at [402, 387] on input "checkbox" at bounding box center [406, 384] width 9 height 9
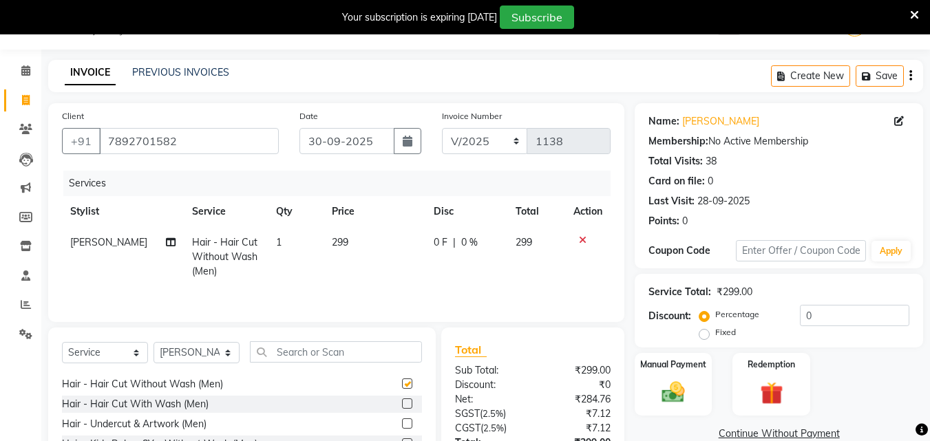
scroll to position [206, 0]
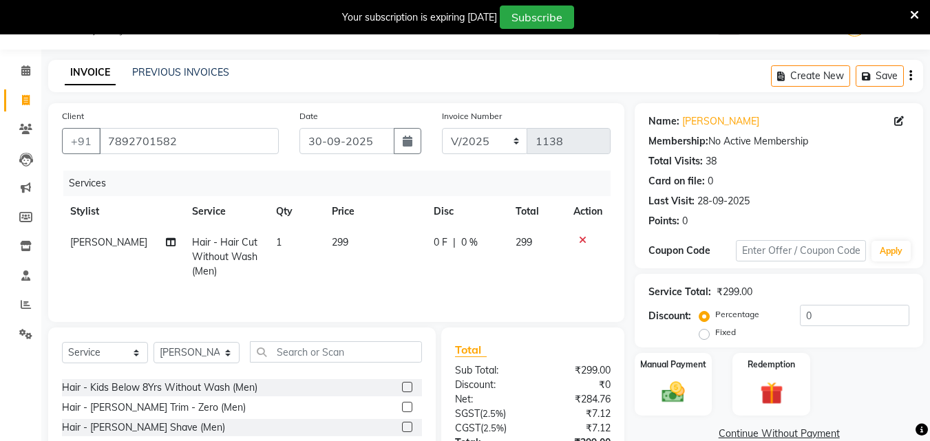
checkbox input "false"
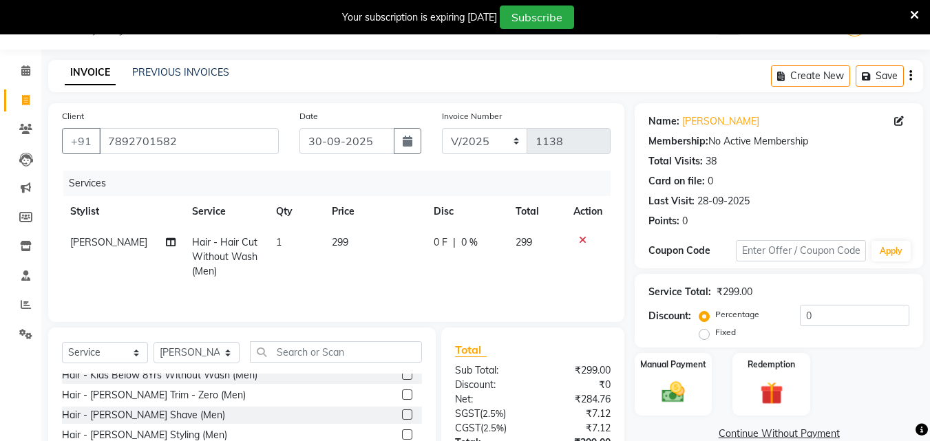
click at [402, 433] on label at bounding box center [407, 434] width 10 height 10
click at [402, 433] on input "checkbox" at bounding box center [406, 435] width 9 height 9
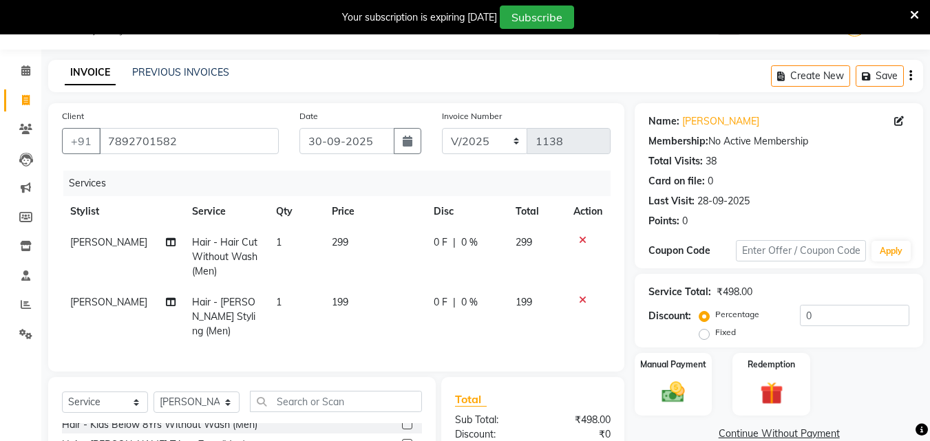
checkbox input "false"
click at [800, 312] on input "0" at bounding box center [854, 315] width 109 height 21
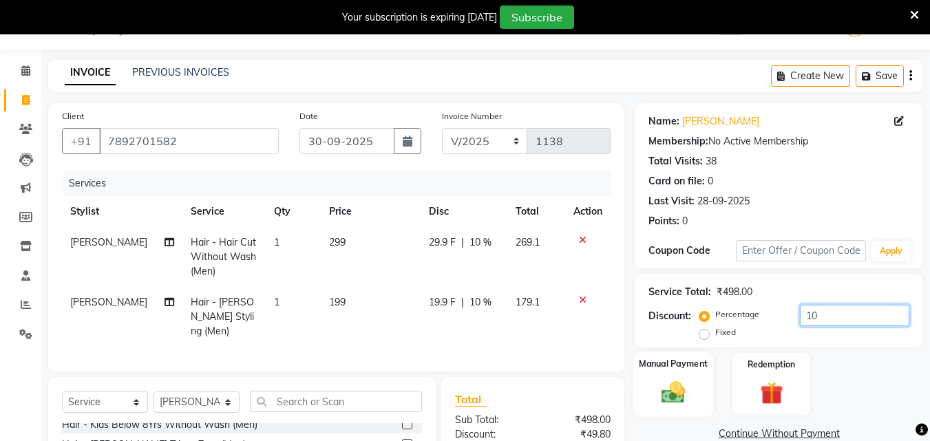
type input "10"
click at [672, 377] on div "Manual Payment" at bounding box center [673, 384] width 81 height 65
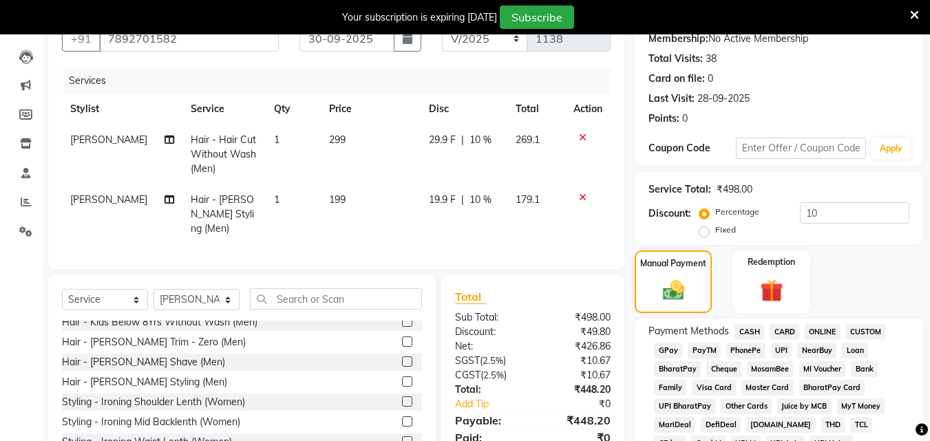
scroll to position [310, 0]
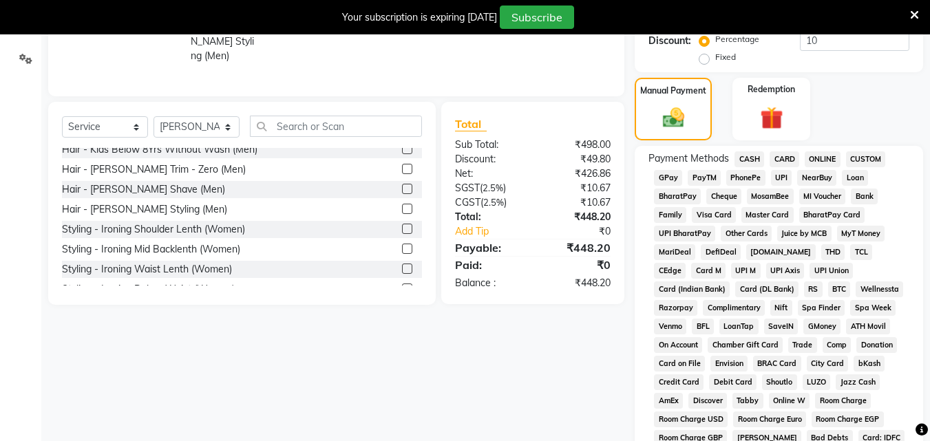
click at [782, 174] on span "UPI" at bounding box center [781, 178] width 21 height 16
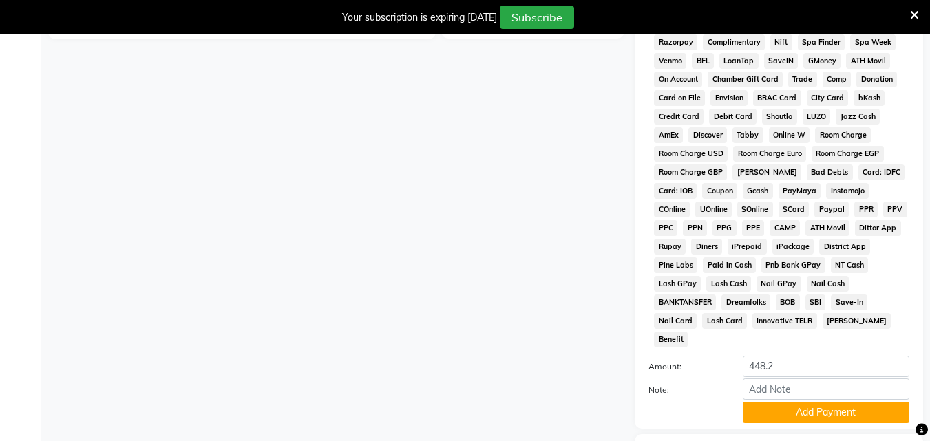
scroll to position [585, 0]
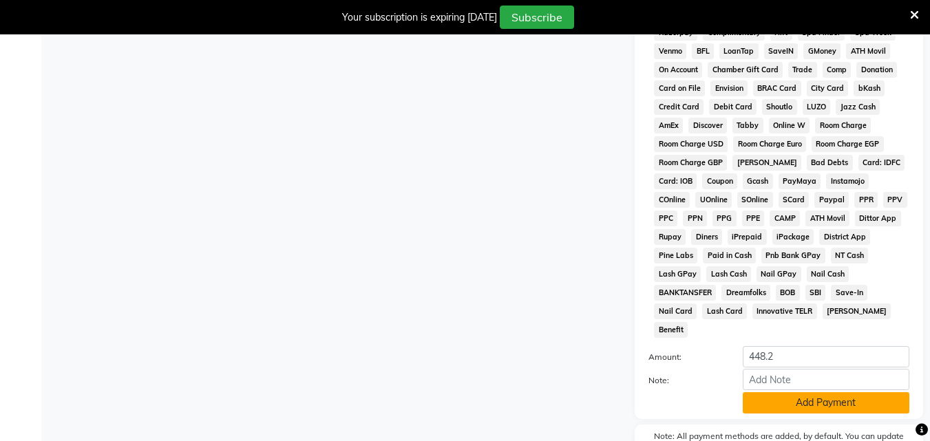
click at [816, 392] on button "Add Payment" at bounding box center [825, 402] width 167 height 21
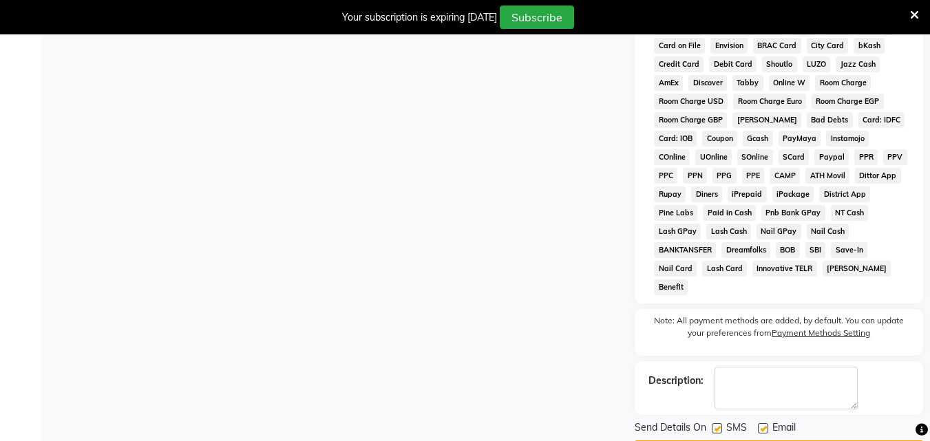
scroll to position [650, 0]
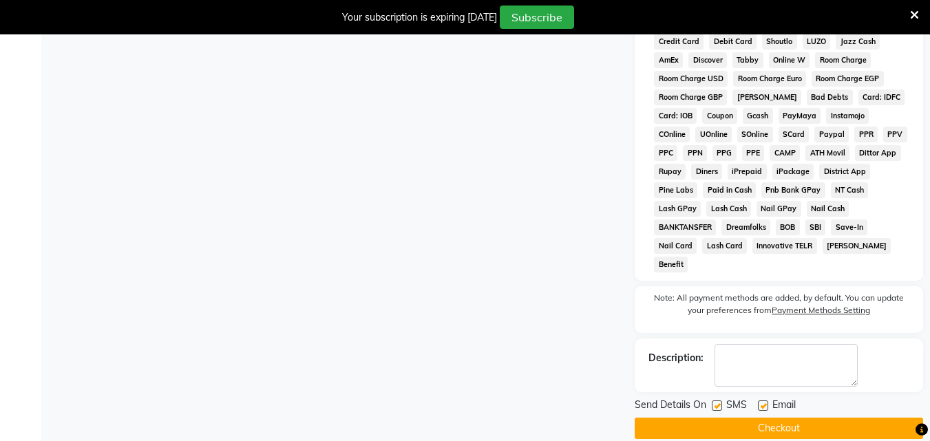
click at [718, 400] on label at bounding box center [716, 405] width 10 height 10
click at [718, 402] on input "checkbox" at bounding box center [715, 406] width 9 height 9
checkbox input "false"
click at [761, 400] on label at bounding box center [763, 405] width 10 height 10
click at [761, 402] on input "checkbox" at bounding box center [762, 406] width 9 height 9
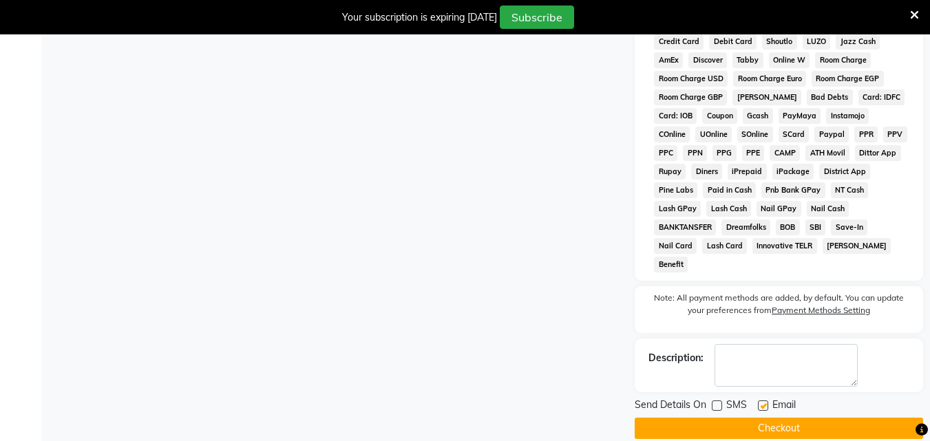
checkbox input "false"
click at [805, 418] on button "Checkout" at bounding box center [778, 428] width 288 height 21
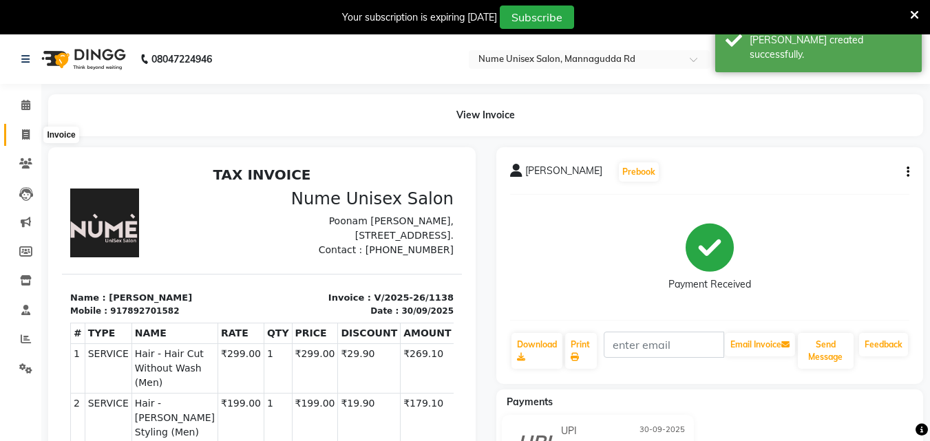
click at [30, 135] on span at bounding box center [26, 135] width 24 height 16
select select "service"
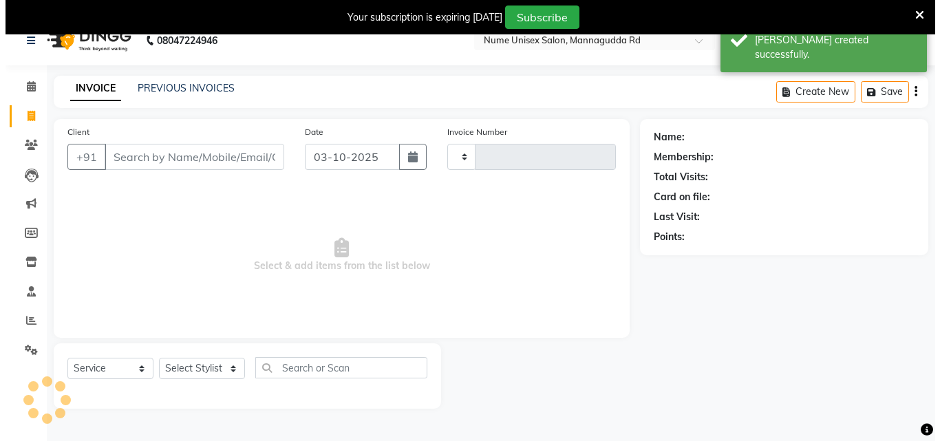
scroll to position [34, 0]
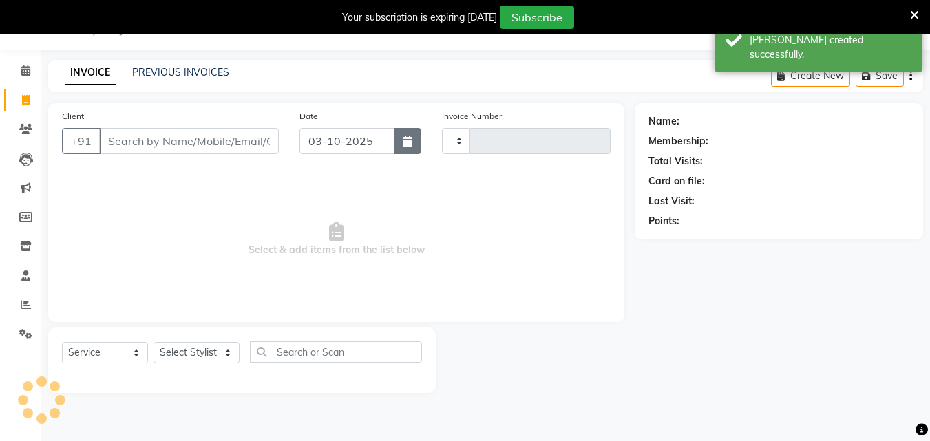
type input "1139"
select select "7047"
click at [403, 140] on icon "button" at bounding box center [408, 141] width 10 height 11
select select "10"
select select "2025"
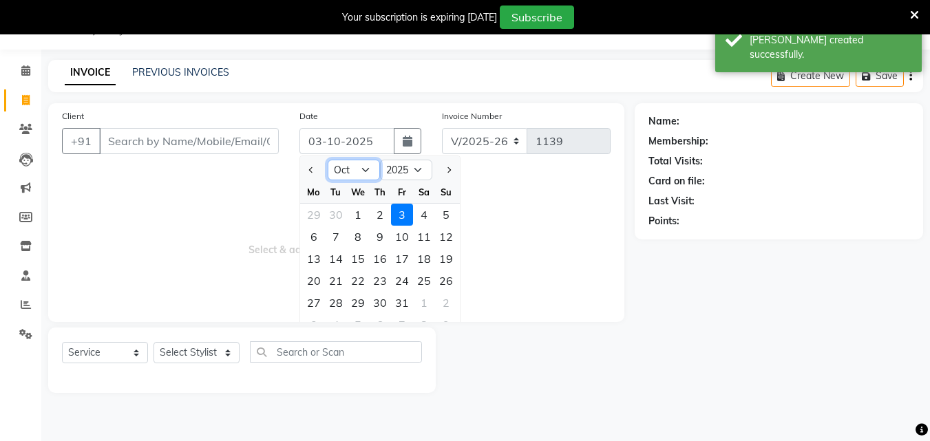
click at [359, 169] on select "Jan Feb Mar Apr May Jun [DATE] Aug Sep Oct Nov Dec" at bounding box center [354, 170] width 52 height 21
select select "9"
click at [328, 160] on select "Jan Feb Mar Apr May Jun [DATE] Aug Sep Oct Nov Dec" at bounding box center [354, 170] width 52 height 21
click at [334, 308] on div "30" at bounding box center [336, 303] width 22 height 22
type input "30-09-2025"
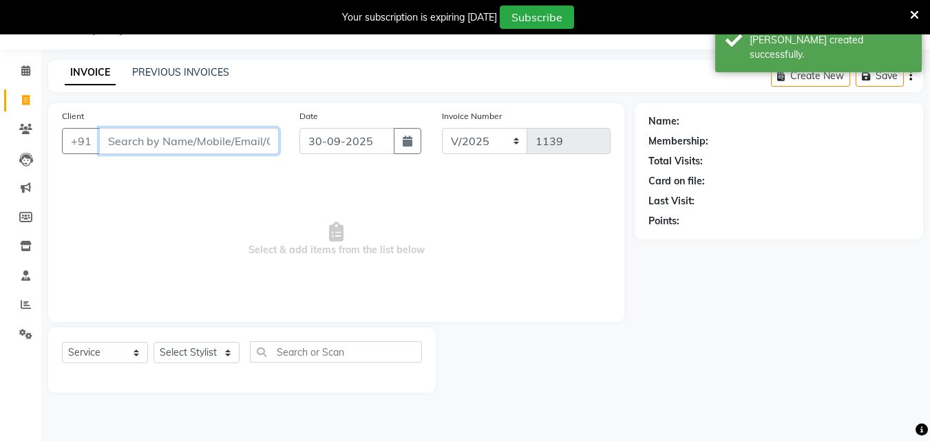
click at [237, 148] on input "Client" at bounding box center [189, 141] width 180 height 26
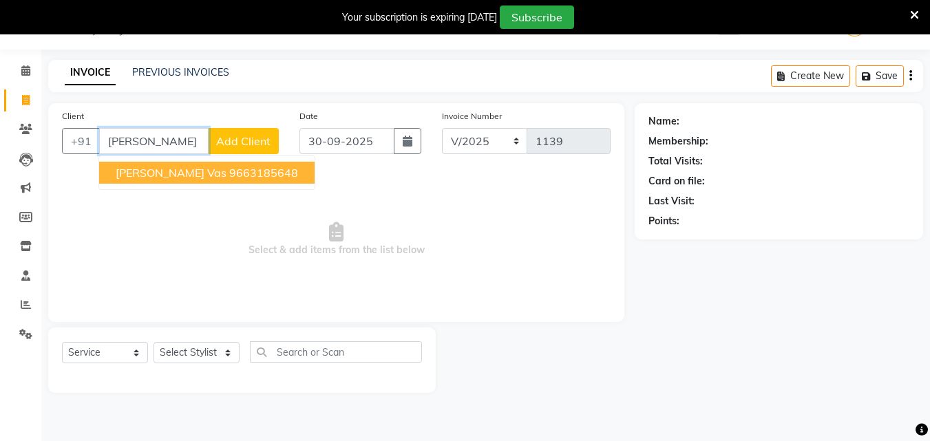
click at [229, 167] on ngb-highlight "9663185648" at bounding box center [263, 173] width 69 height 14
type input "9663185648"
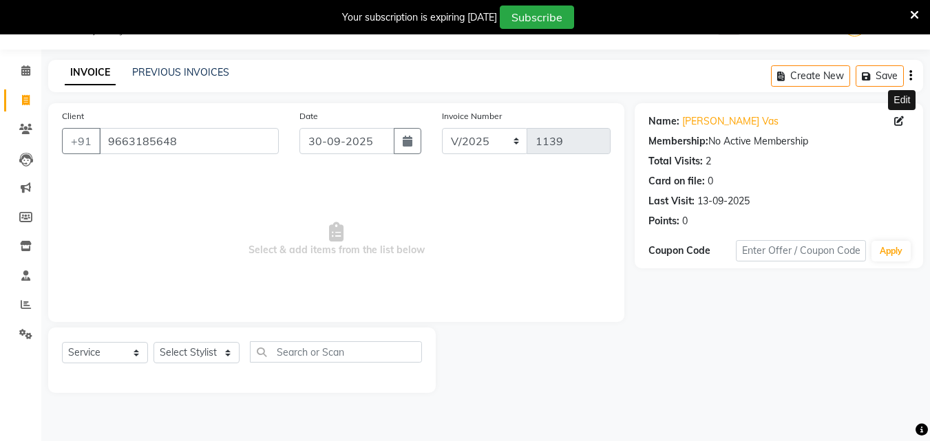
click at [896, 123] on icon at bounding box center [899, 121] width 10 height 10
select select "[DEMOGRAPHIC_DATA]"
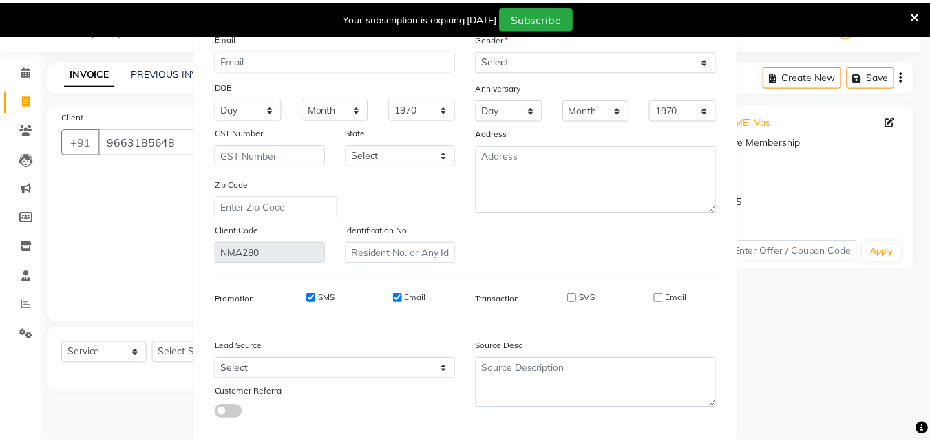
scroll to position [169, 0]
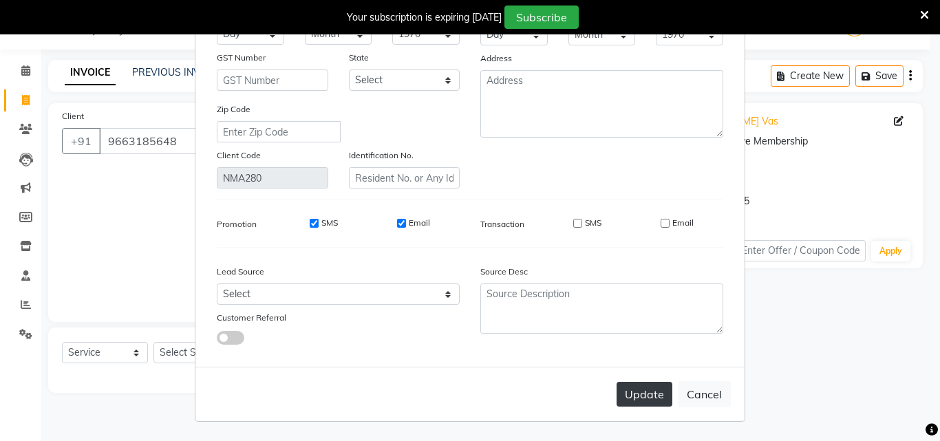
click at [650, 396] on button "Update" at bounding box center [645, 394] width 56 height 25
select select
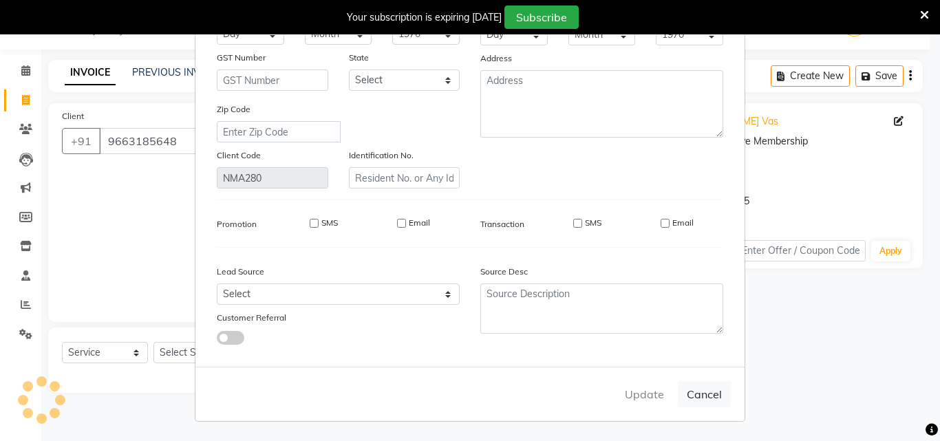
select select
checkbox input "false"
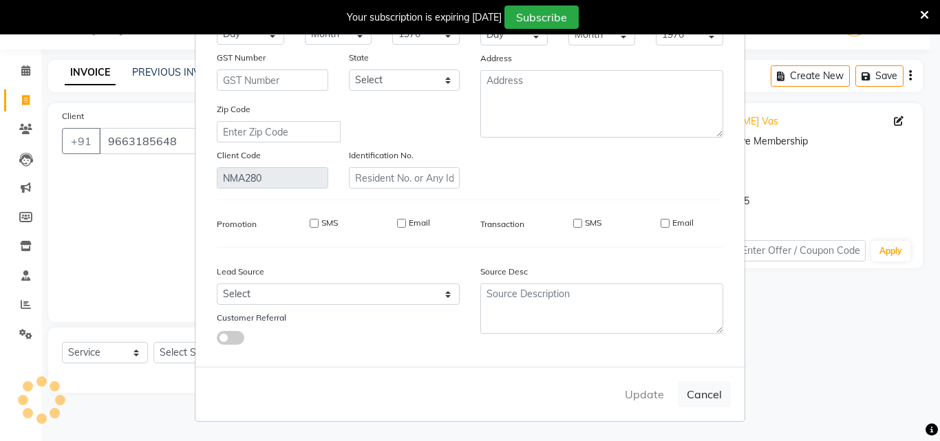
checkbox input "false"
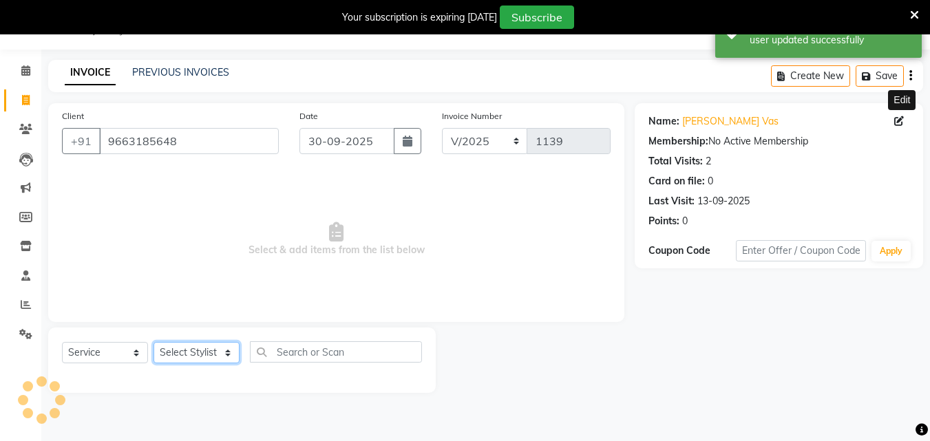
click at [191, 350] on select "Select Stylist Admin [PERSON_NAME] [PERSON_NAME] S [PERSON_NAME] Mohd [PERSON_N…" at bounding box center [196, 352] width 86 height 21
select select "61524"
click at [153, 342] on select "Select Stylist Admin [PERSON_NAME] [PERSON_NAME] S [PERSON_NAME] Mohd [PERSON_N…" at bounding box center [196, 352] width 86 height 21
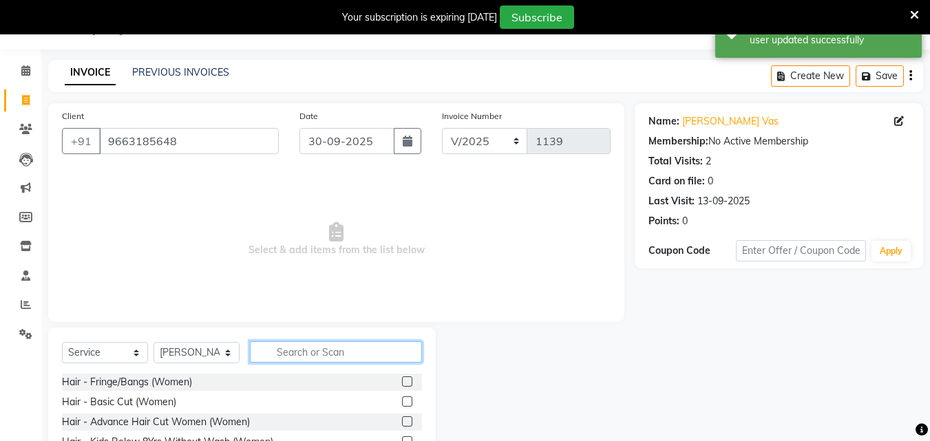
click at [313, 350] on input "text" at bounding box center [336, 351] width 172 height 21
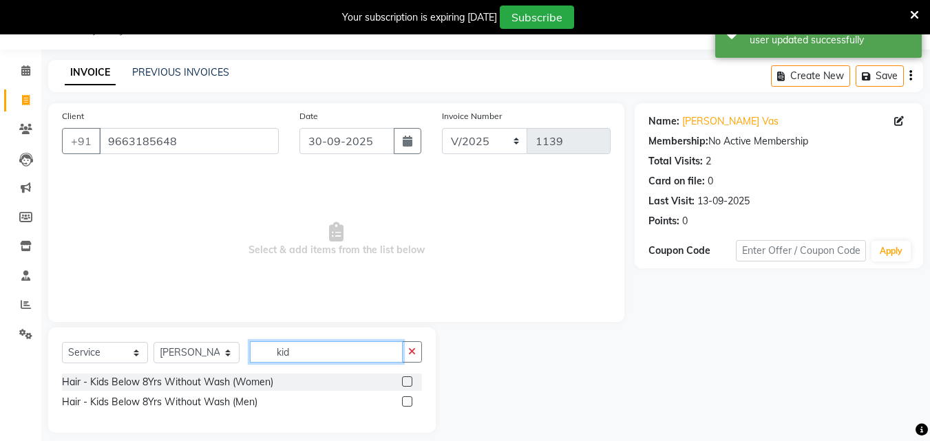
type input "kid"
click at [407, 400] on label at bounding box center [407, 401] width 10 height 10
click at [407, 400] on input "checkbox" at bounding box center [406, 402] width 9 height 9
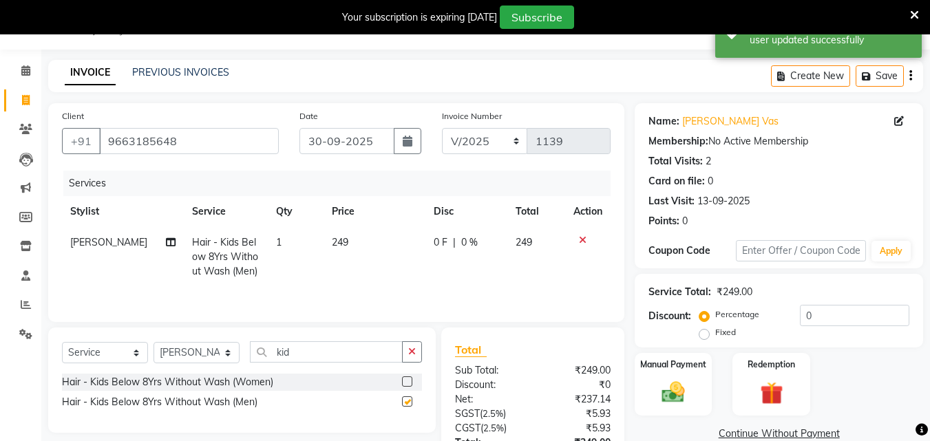
checkbox input "false"
drag, startPoint x: 330, startPoint y: 359, endPoint x: 234, endPoint y: 360, distance: 96.3
click at [234, 360] on div "Select Service Product Membership Package Voucher Prepaid Gift Card Select Styl…" at bounding box center [242, 357] width 360 height 32
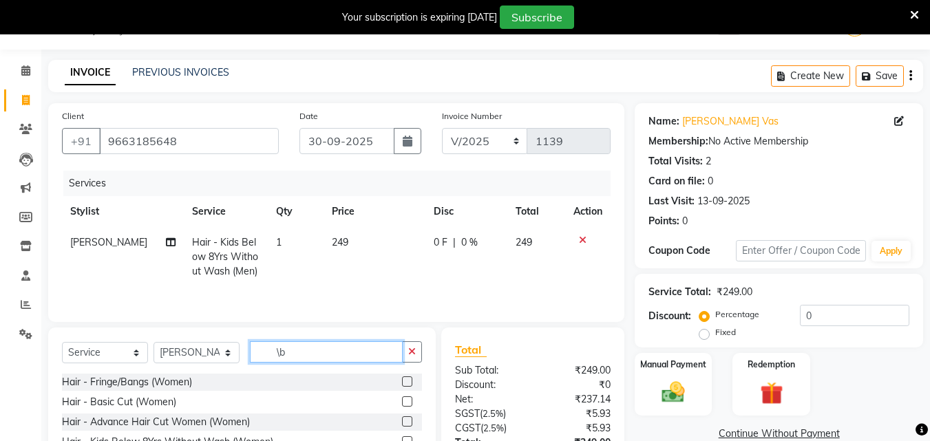
type input "\"
type input "bea"
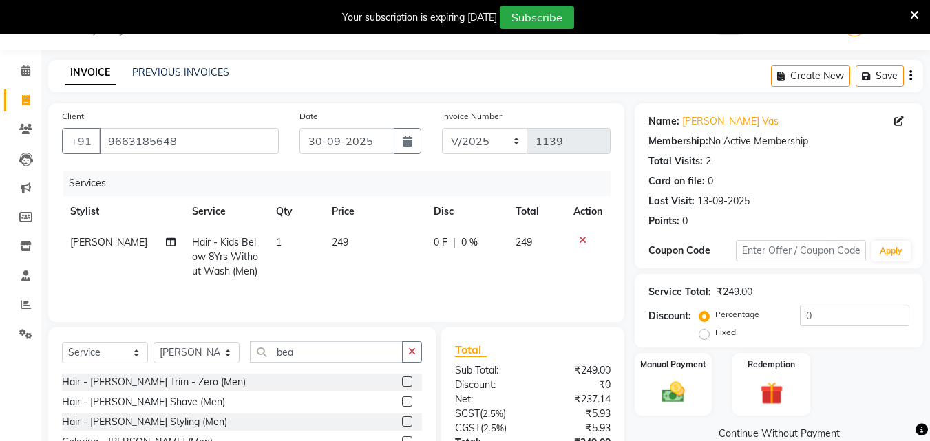
click at [406, 422] on label at bounding box center [407, 421] width 10 height 10
click at [406, 422] on input "checkbox" at bounding box center [406, 422] width 9 height 9
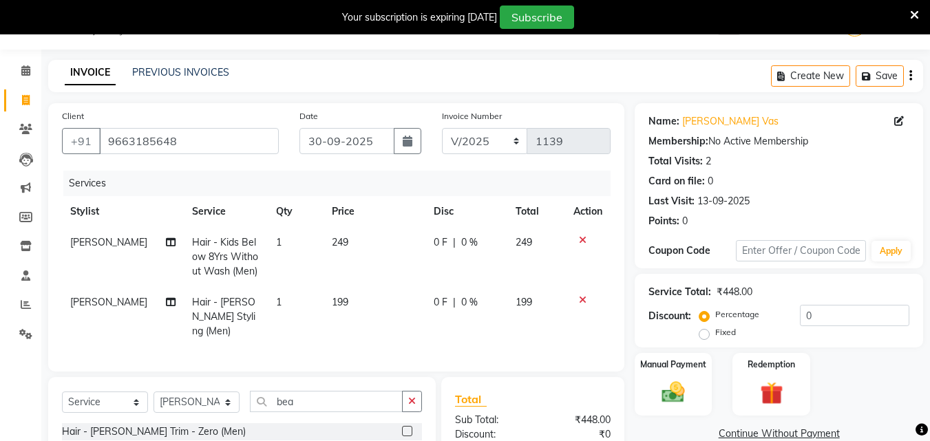
checkbox input "false"
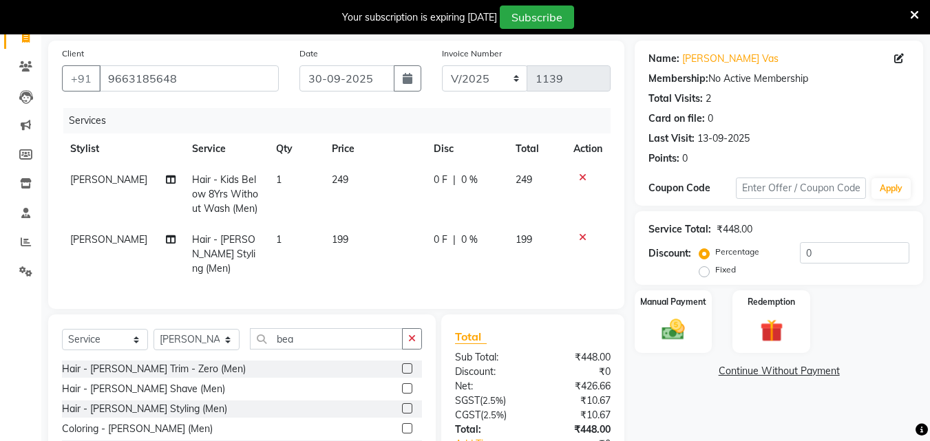
scroll to position [189, 0]
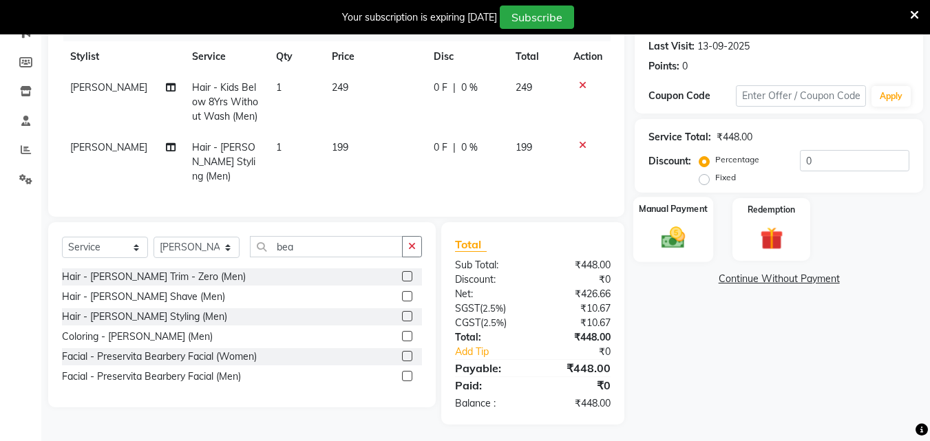
click at [662, 233] on img at bounding box center [673, 238] width 39 height 28
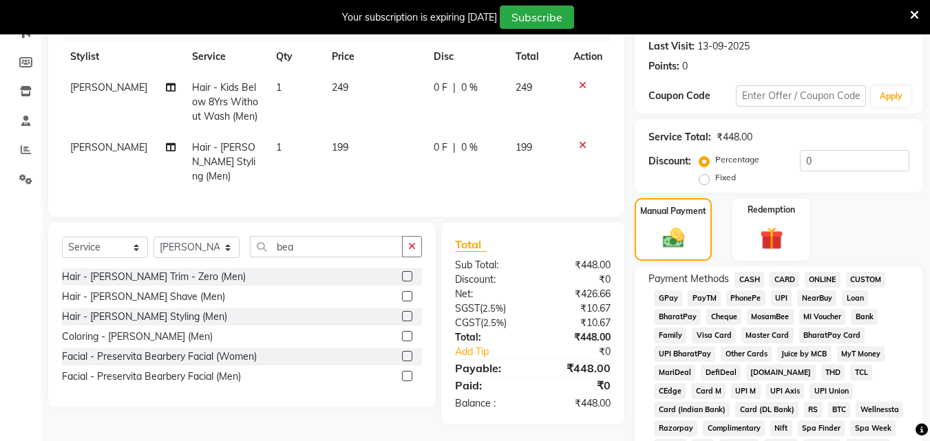
click at [778, 299] on span "UPI" at bounding box center [781, 298] width 21 height 16
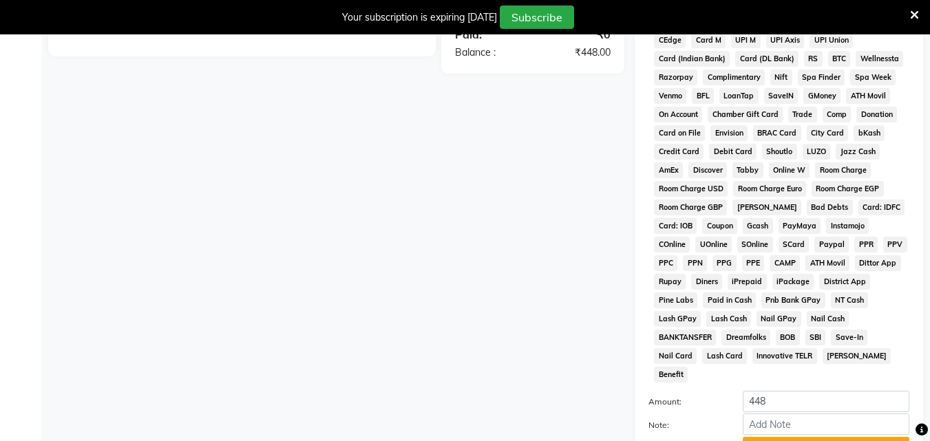
scroll to position [645, 0]
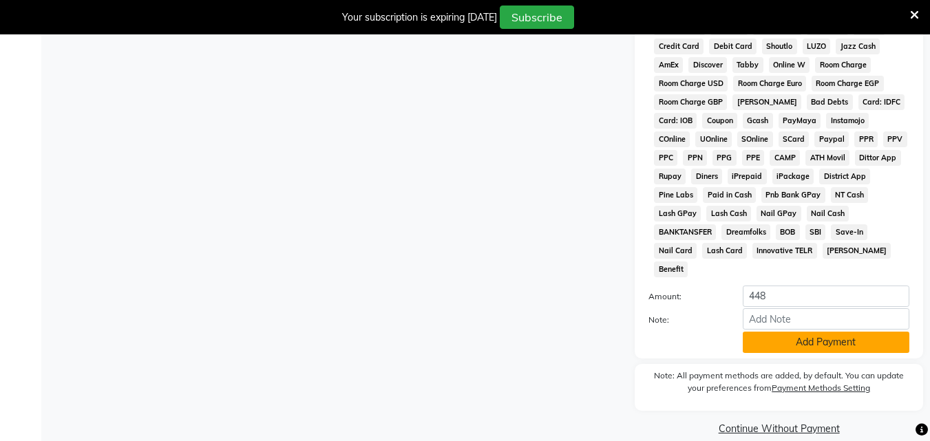
click at [792, 332] on button "Add Payment" at bounding box center [825, 342] width 167 height 21
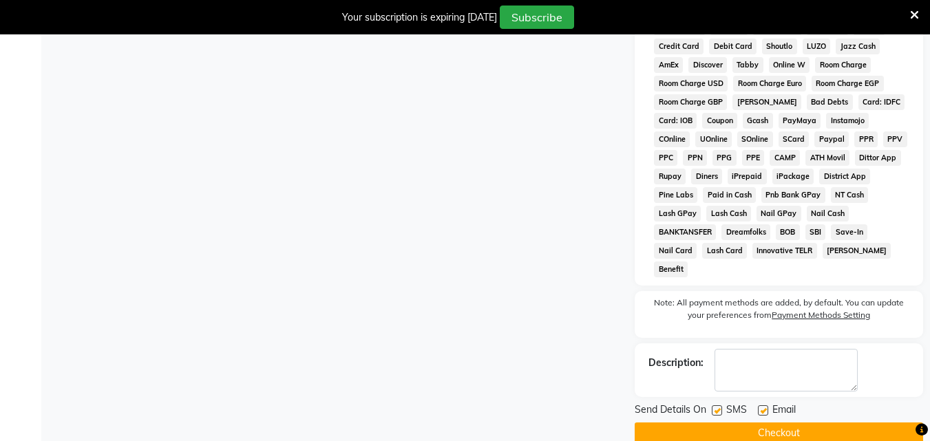
click at [717, 405] on label at bounding box center [716, 410] width 10 height 10
click at [717, 407] on input "checkbox" at bounding box center [715, 411] width 9 height 9
checkbox input "false"
click at [762, 405] on label at bounding box center [763, 410] width 10 height 10
click at [762, 407] on input "checkbox" at bounding box center [762, 411] width 9 height 9
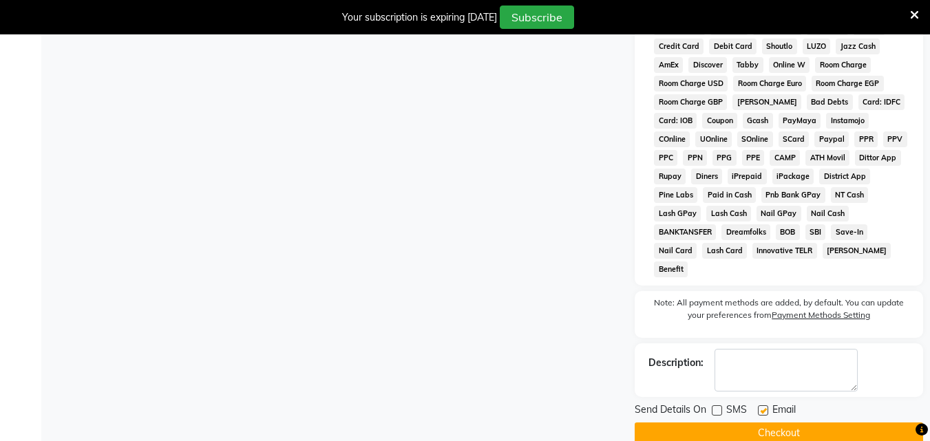
checkbox input "false"
click at [762, 422] on button "Checkout" at bounding box center [778, 432] width 288 height 21
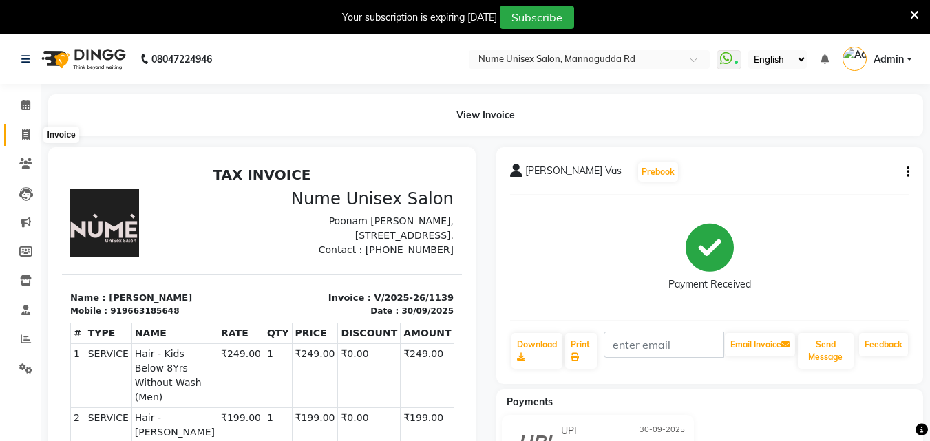
click at [24, 133] on icon at bounding box center [26, 134] width 8 height 10
select select "service"
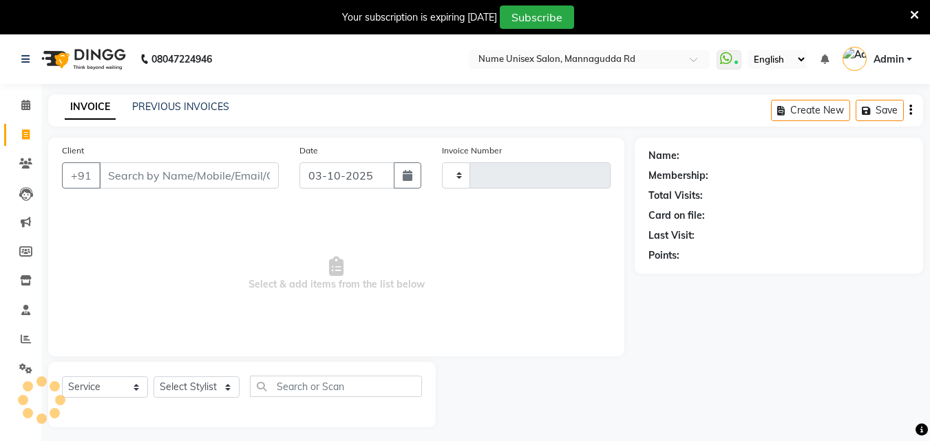
type input "1140"
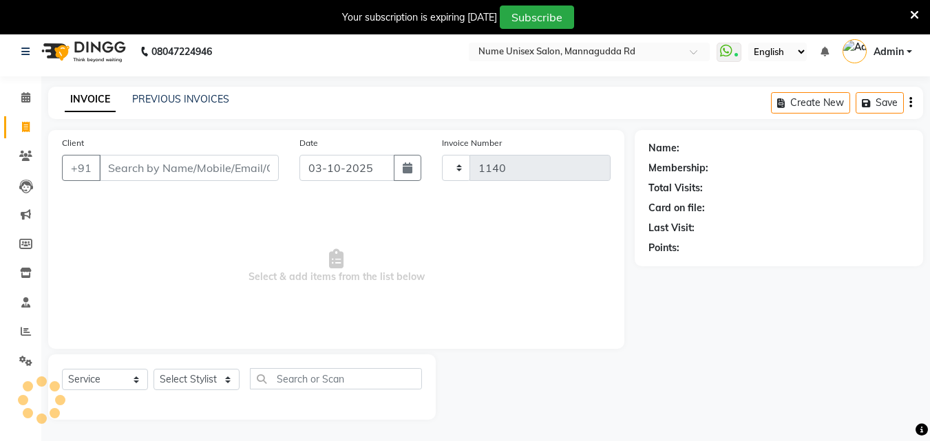
select select "7047"
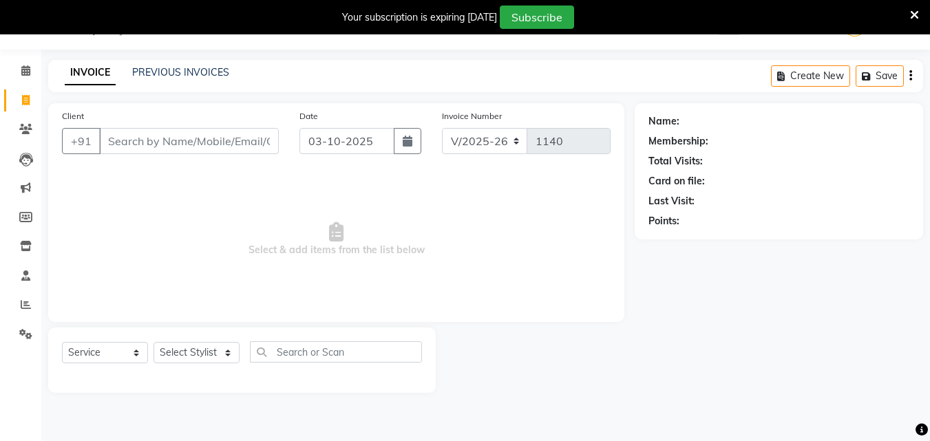
click at [192, 59] on div "08047224946 Select Location × Nume Unisex Salon, Mannagudda Rd WhatsApp Status …" at bounding box center [465, 220] width 930 height 441
click at [194, 69] on link "PREVIOUS INVOICES" at bounding box center [180, 72] width 97 height 12
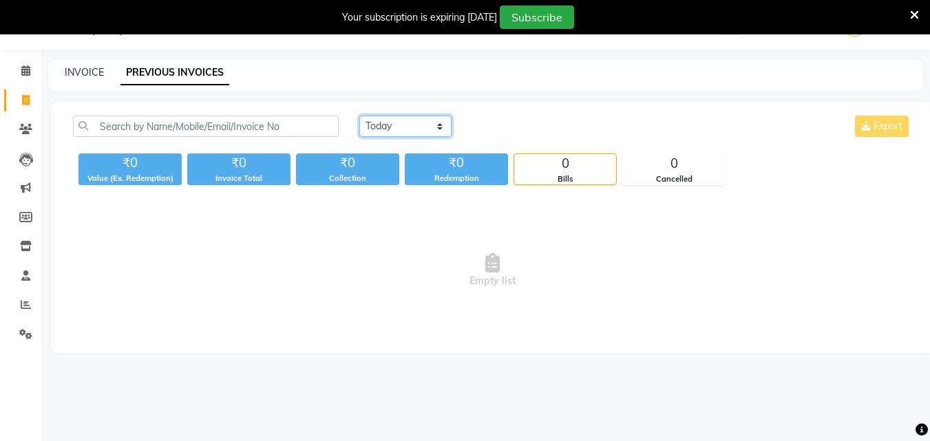
click at [422, 127] on select "[DATE] [DATE] Custom Range" at bounding box center [405, 126] width 92 height 21
select select "range"
click at [359, 116] on select "[DATE] [DATE] Custom Range" at bounding box center [405, 126] width 92 height 21
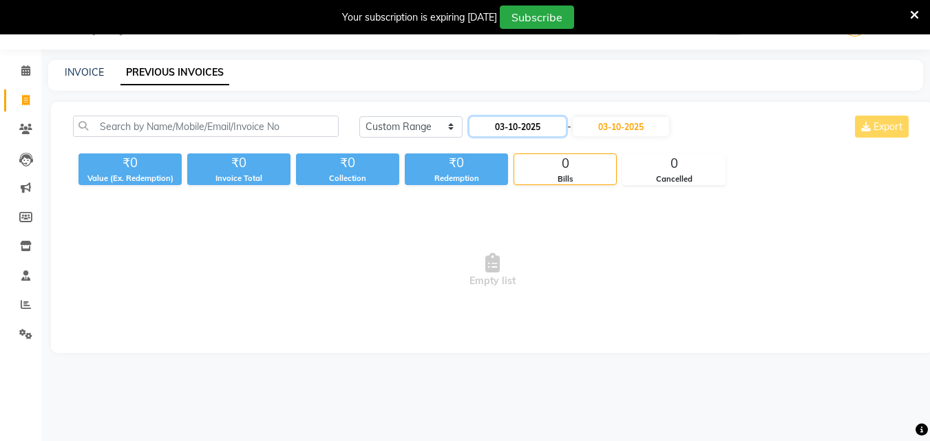
click at [500, 130] on input "03-10-2025" at bounding box center [517, 126] width 96 height 19
select select "10"
select select "2025"
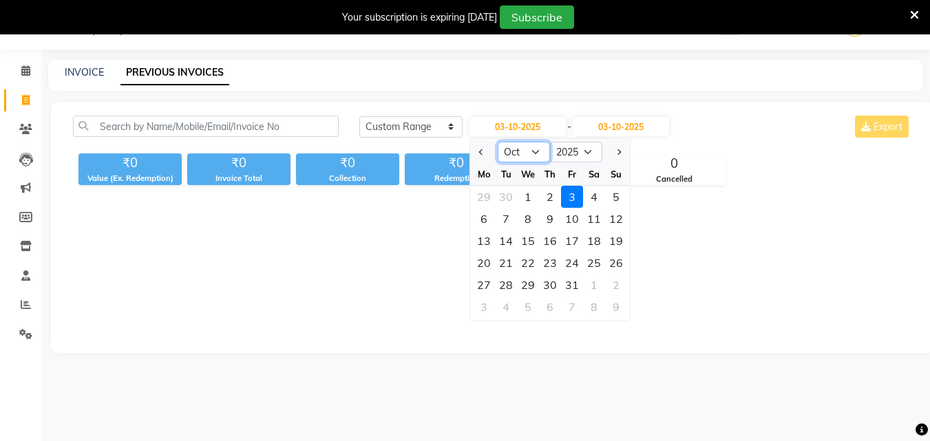
click at [511, 156] on select "Jan Feb Mar Apr May Jun [DATE] Aug Sep Oct Nov Dec" at bounding box center [523, 152] width 52 height 21
select select "9"
click at [497, 142] on select "Jan Feb Mar Apr May Jun [DATE] Aug Sep Oct Nov Dec" at bounding box center [523, 152] width 52 height 21
click at [480, 194] on div "1" at bounding box center [484, 197] width 22 height 22
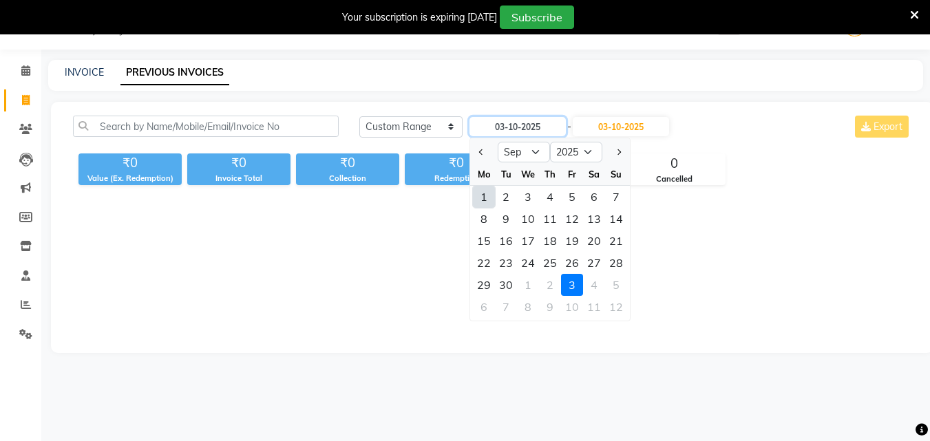
type input "01-09-2025"
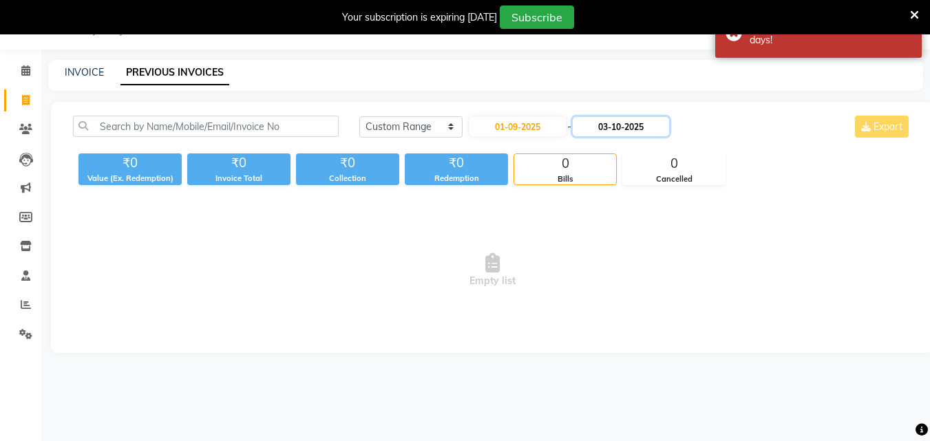
click at [614, 127] on input "03-10-2025" at bounding box center [620, 126] width 96 height 19
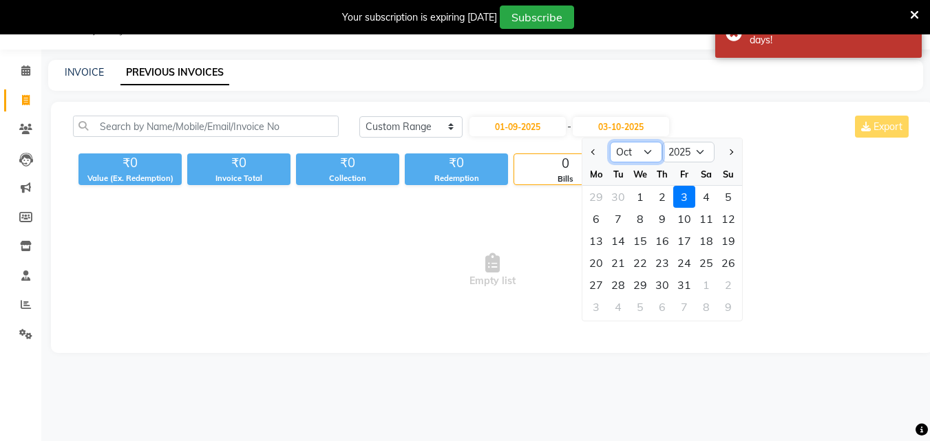
click at [652, 150] on select "Sep Oct Nov Dec" at bounding box center [636, 152] width 52 height 21
select select "9"
click at [610, 142] on select "Sep Oct Nov Dec" at bounding box center [636, 152] width 52 height 21
click at [614, 285] on div "30" at bounding box center [618, 285] width 22 height 22
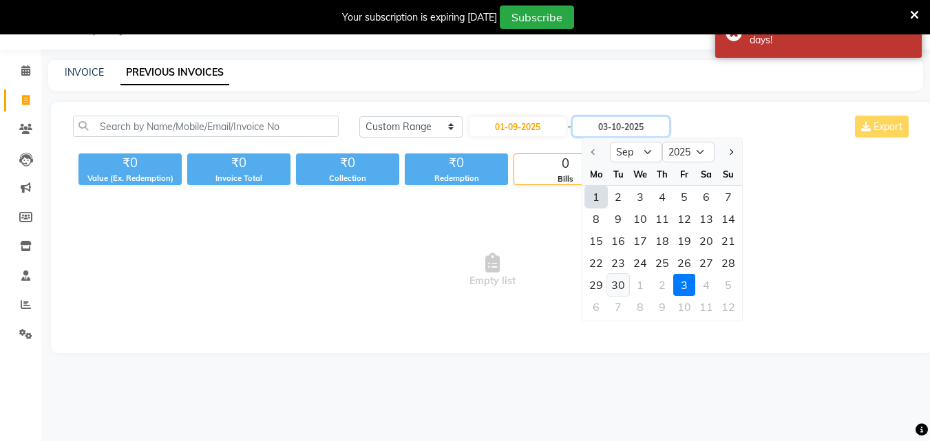
type input "30-09-2025"
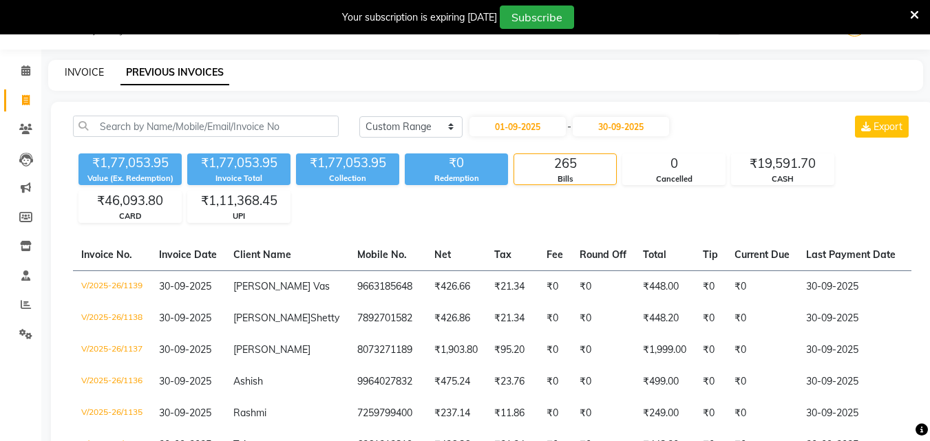
click at [80, 69] on link "INVOICE" at bounding box center [84, 72] width 39 height 12
select select "service"
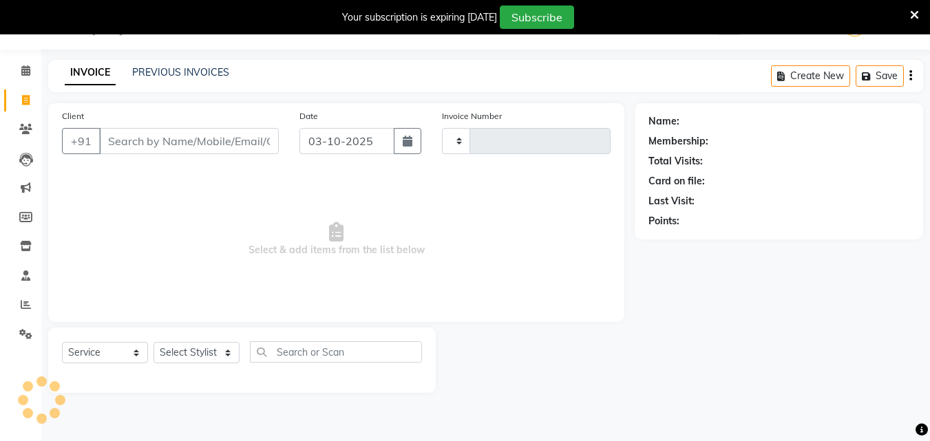
type input "1140"
select select "7047"
click at [909, 76] on icon "button" at bounding box center [910, 76] width 3 height 1
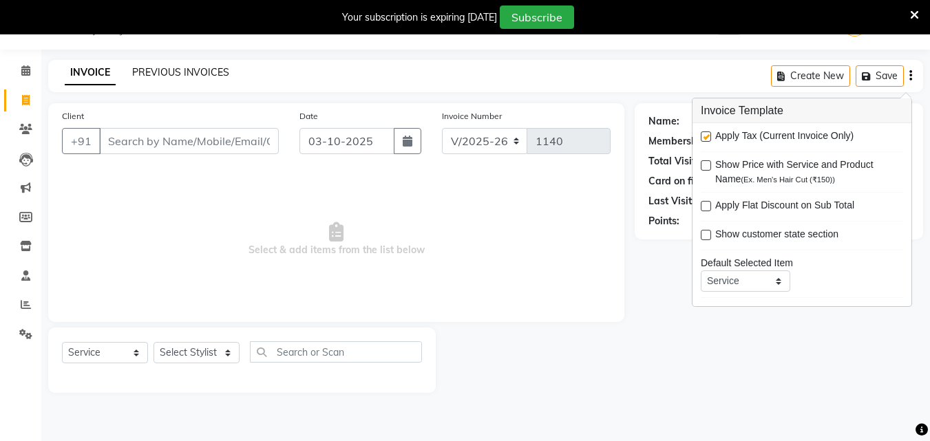
click at [215, 73] on link "PREVIOUS INVOICES" at bounding box center [180, 72] width 97 height 12
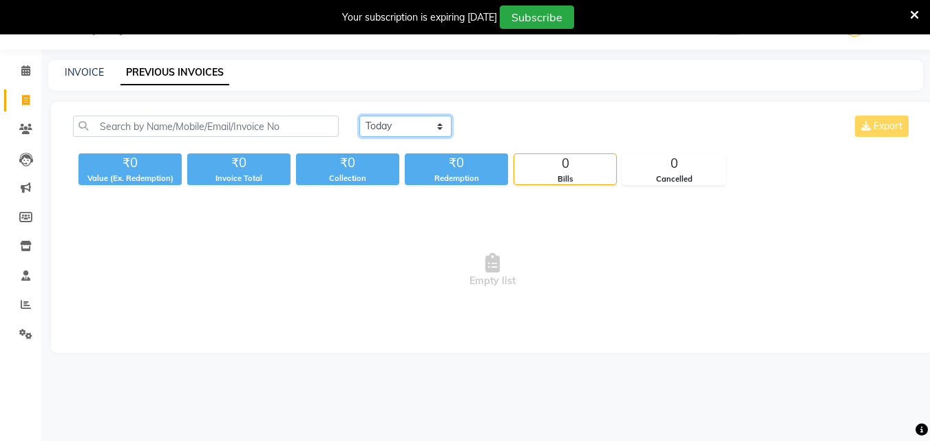
click at [403, 133] on select "[DATE] [DATE] Custom Range" at bounding box center [405, 126] width 92 height 21
select select "range"
click at [359, 116] on select "[DATE] [DATE] Custom Range" at bounding box center [405, 126] width 92 height 21
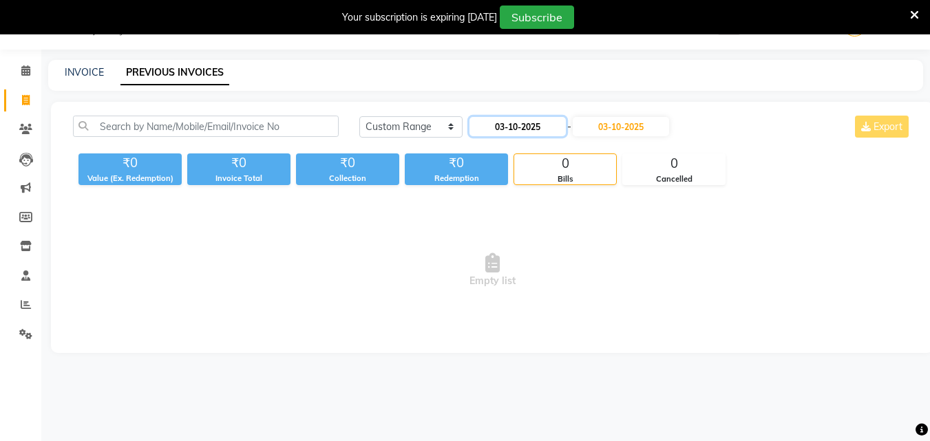
click at [486, 129] on input "03-10-2025" at bounding box center [517, 126] width 96 height 19
select select "10"
select select "2025"
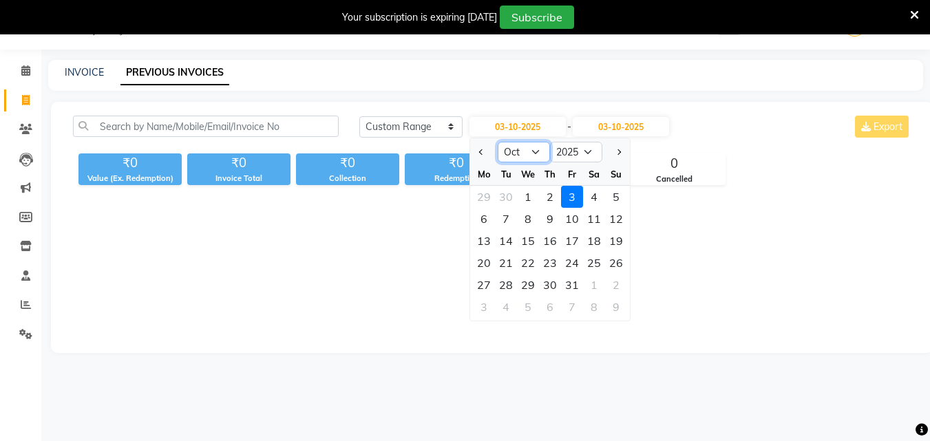
click at [513, 158] on select "Jan Feb Mar Apr May Jun [DATE] Aug Sep Oct Nov Dec" at bounding box center [523, 152] width 52 height 21
select select "9"
click at [497, 142] on select "Jan Feb Mar Apr May Jun [DATE] Aug Sep Oct Nov Dec" at bounding box center [523, 152] width 52 height 21
click at [480, 197] on div "1" at bounding box center [484, 197] width 22 height 22
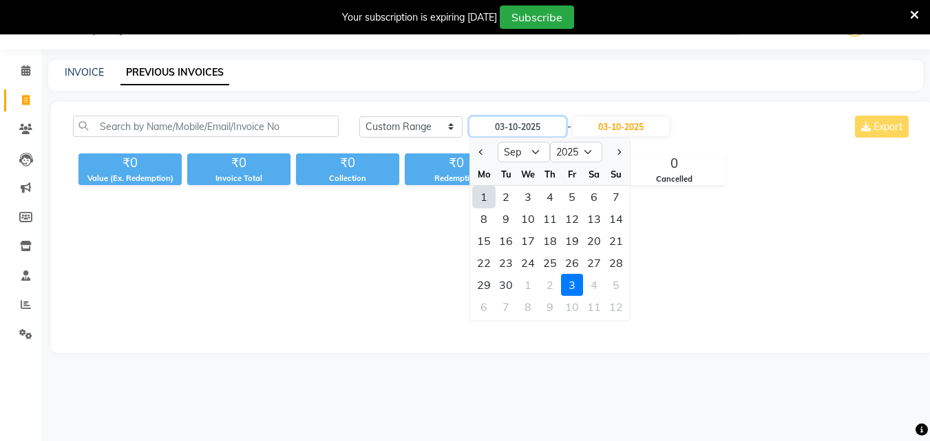
type input "01-09-2025"
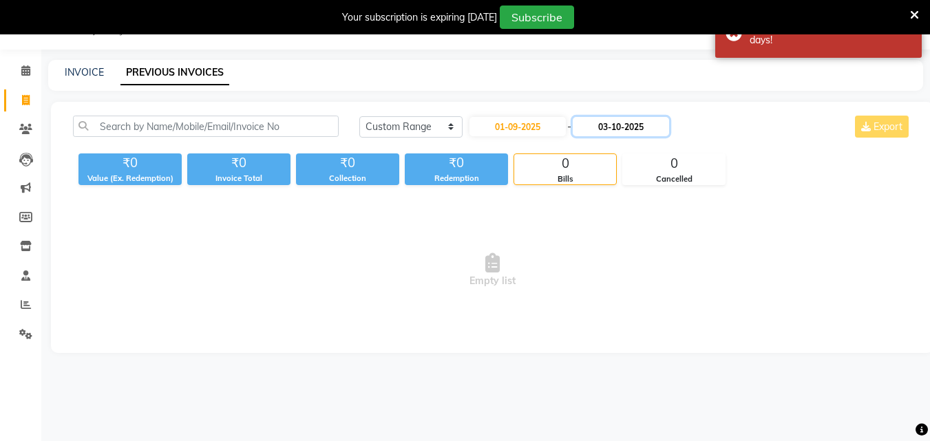
click at [612, 128] on input "03-10-2025" at bounding box center [620, 126] width 96 height 19
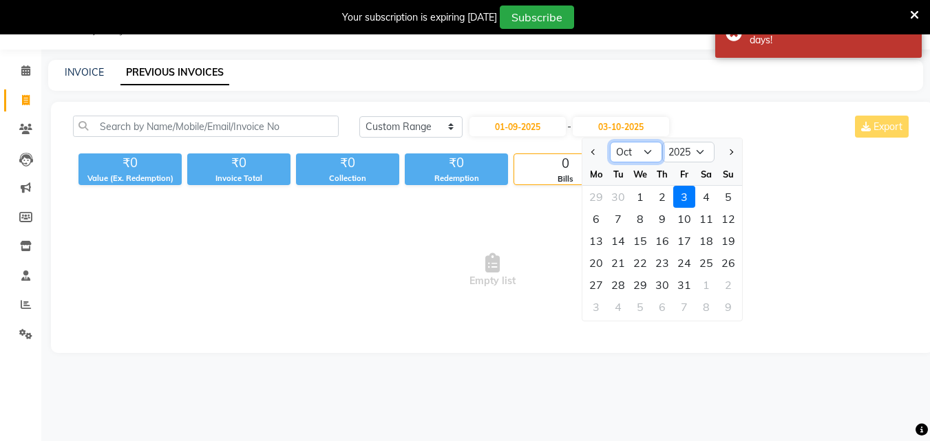
click at [627, 148] on select "Sep Oct Nov Dec" at bounding box center [636, 152] width 52 height 21
select select "9"
click at [610, 142] on select "Sep Oct Nov Dec" at bounding box center [636, 152] width 52 height 21
click at [625, 290] on div "30" at bounding box center [618, 285] width 22 height 22
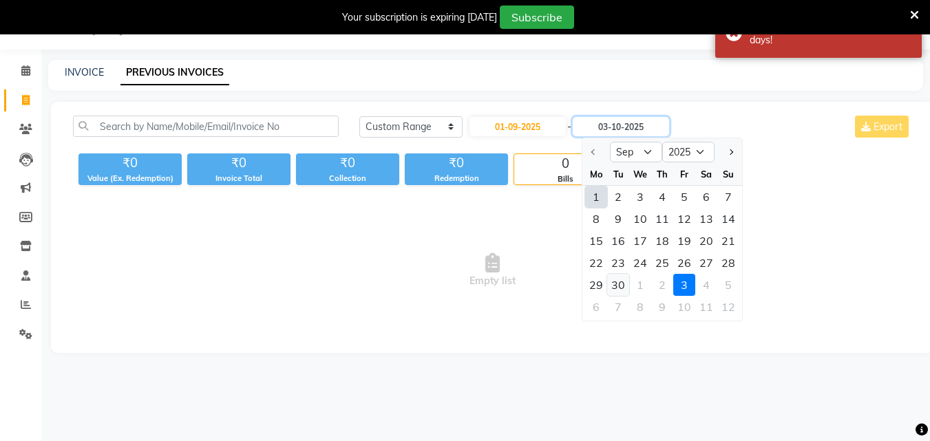
type input "30-09-2025"
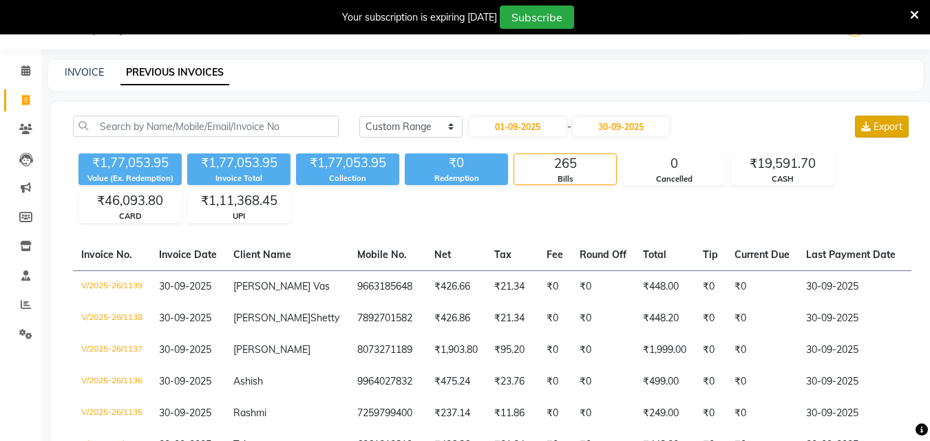
click at [884, 133] on button "Export" at bounding box center [882, 127] width 54 height 22
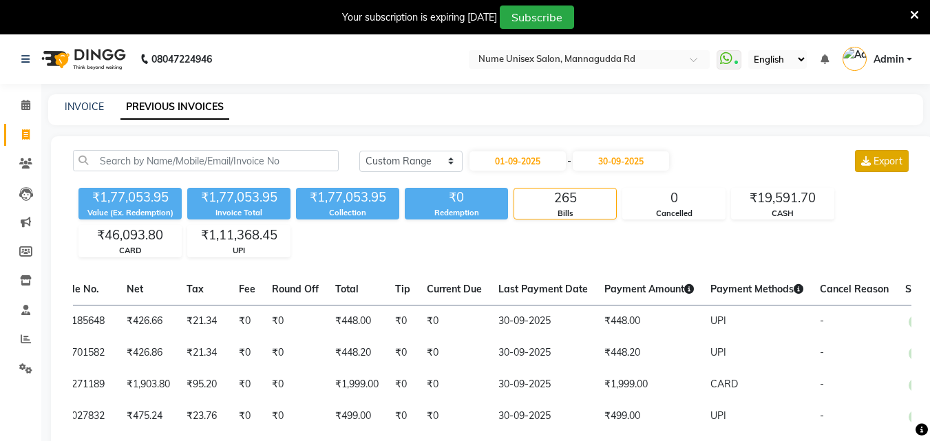
click at [892, 169] on button "Export" at bounding box center [882, 161] width 54 height 22
